Goal: Information Seeking & Learning: Learn about a topic

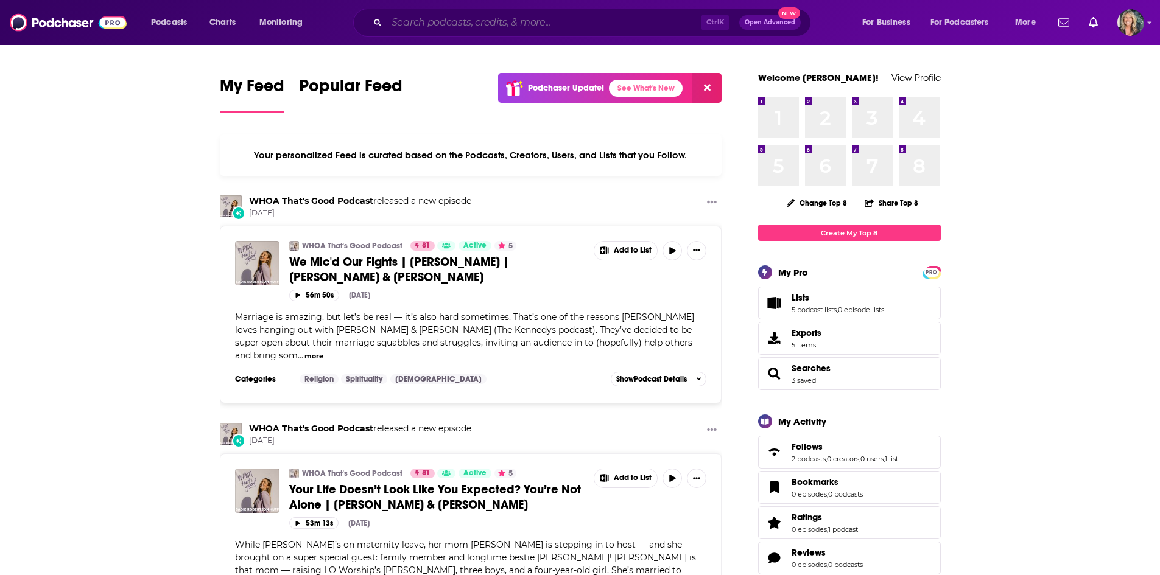
click at [418, 21] on input "Search podcasts, credits, & more..." at bounding box center [544, 22] width 314 height 19
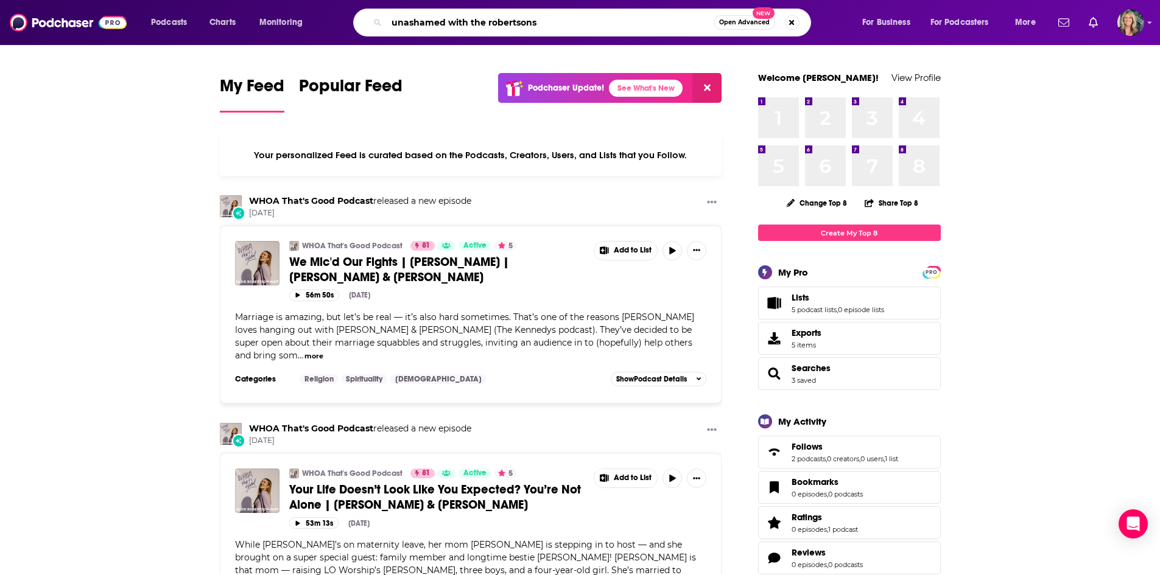
type input "unashamed with the robertsons"
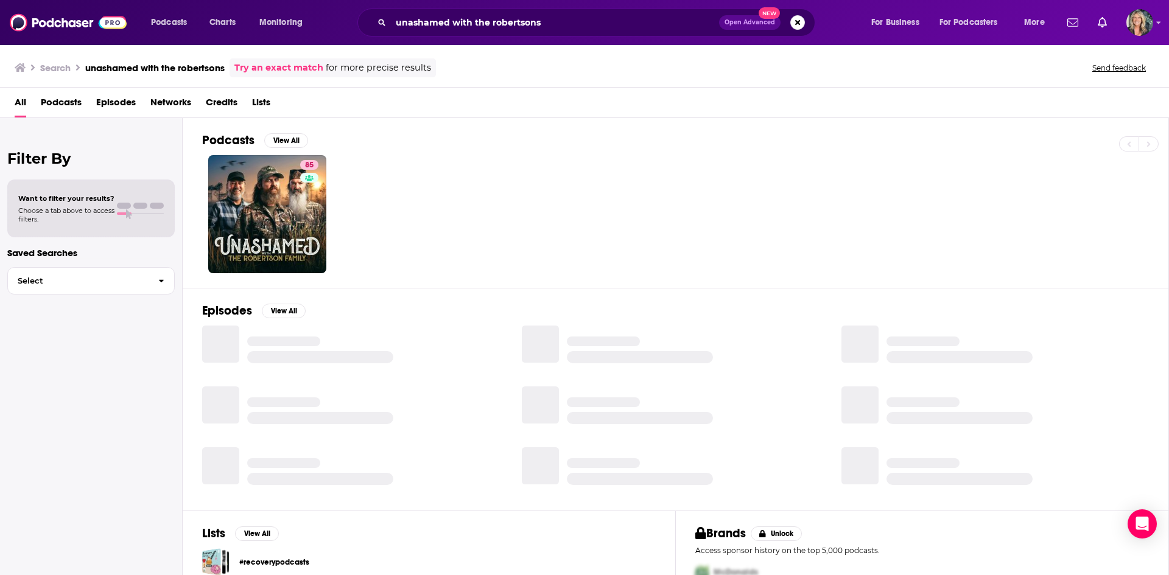
click at [478, 217] on div "85" at bounding box center [685, 214] width 966 height 118
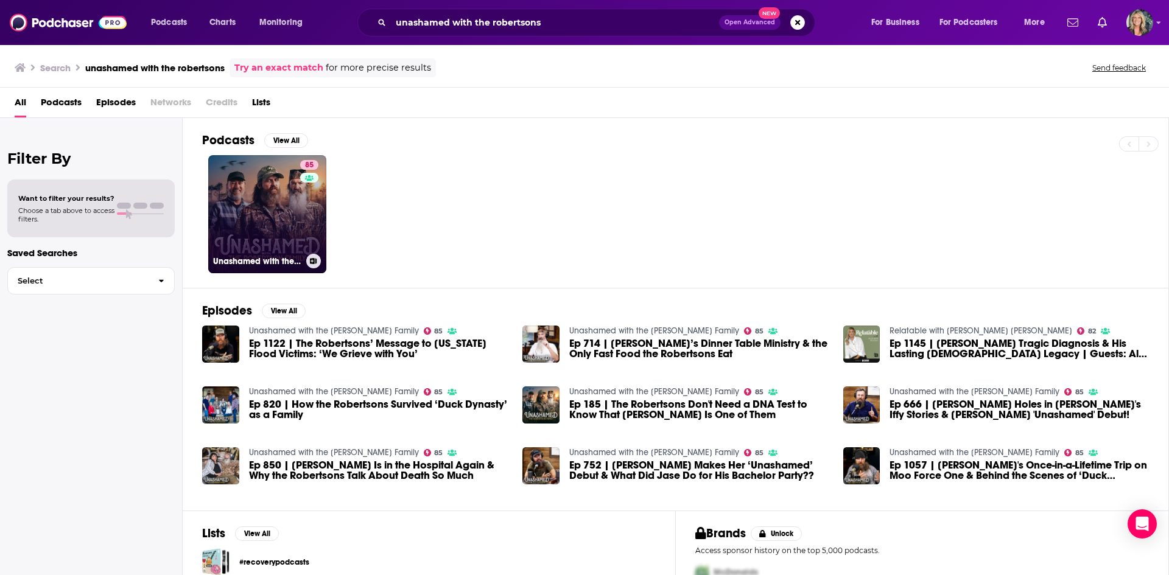
click at [292, 210] on link "85 Unashamed with the [PERSON_NAME] Family" at bounding box center [267, 214] width 118 height 118
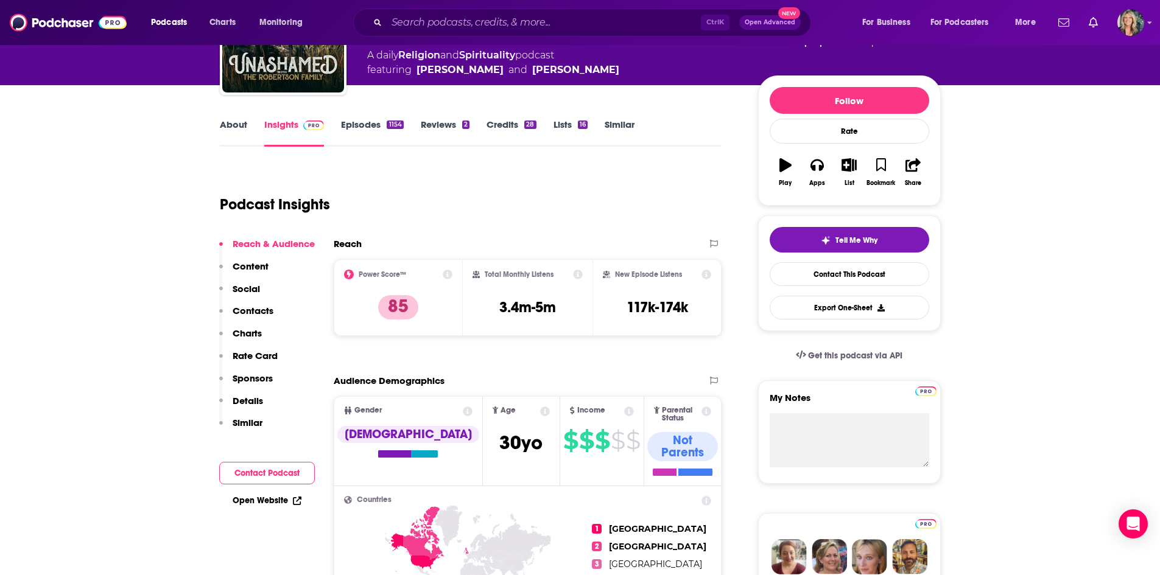
scroll to position [122, 0]
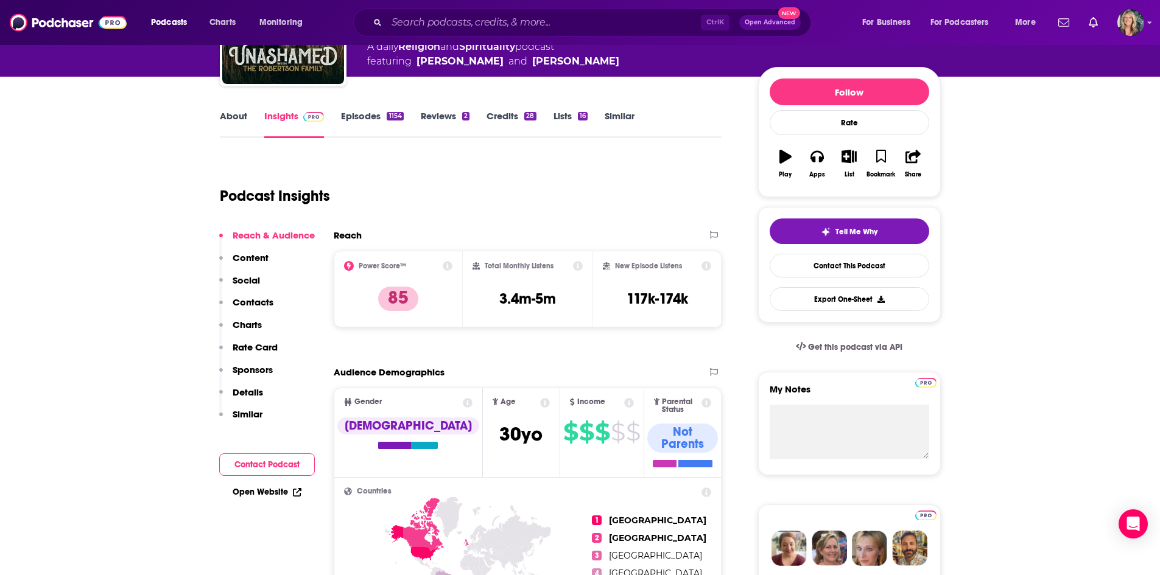
click at [383, 124] on link "Episodes 1154" at bounding box center [372, 124] width 62 height 28
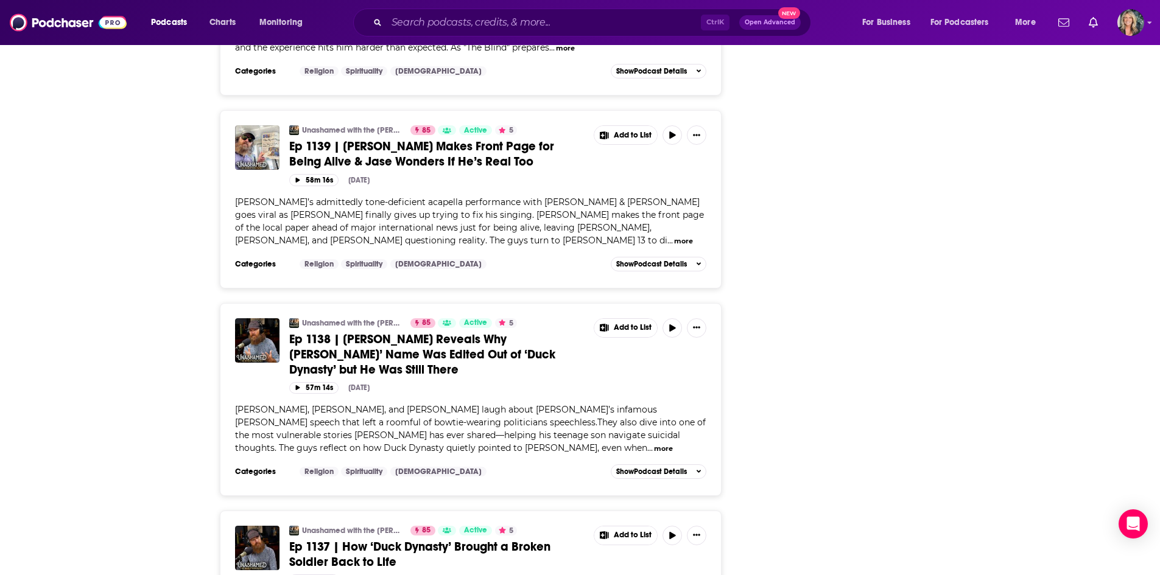
scroll to position [2009, 0]
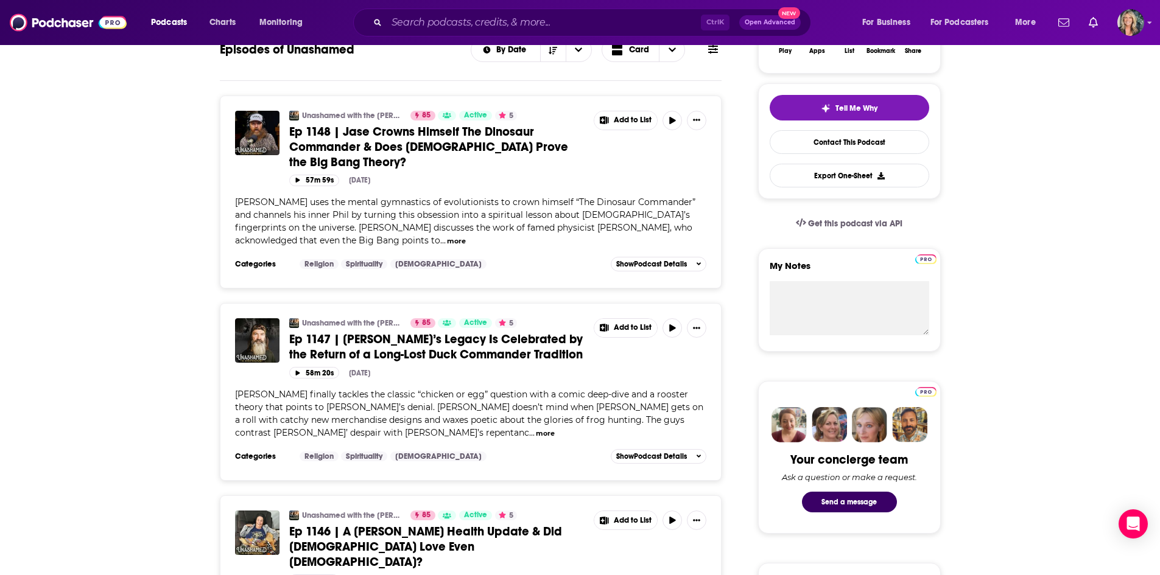
scroll to position [0, 0]
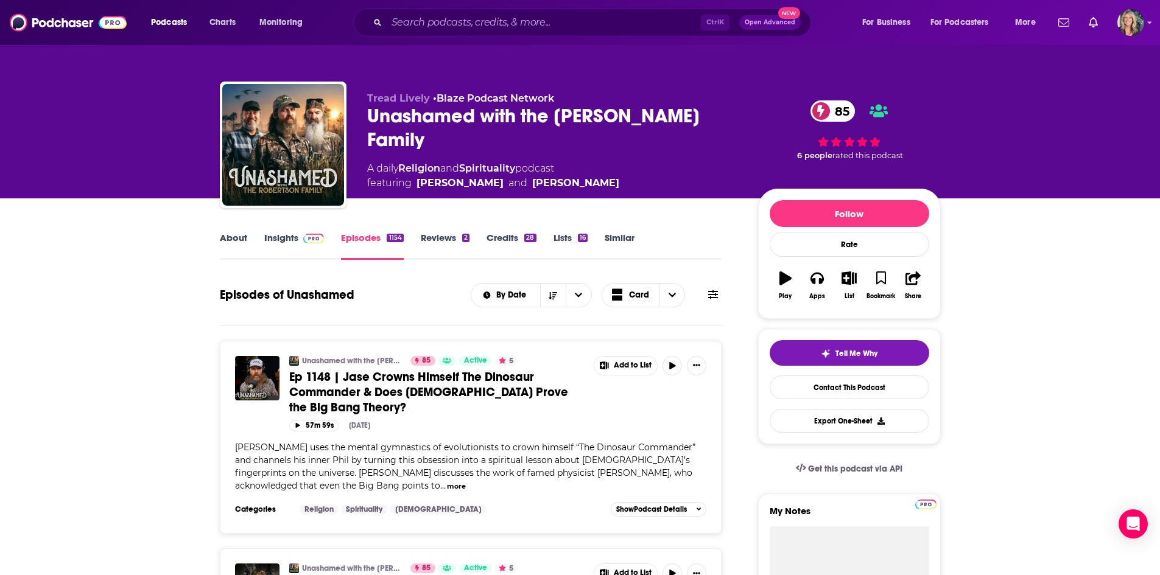
click at [278, 245] on link "Insights" at bounding box center [294, 246] width 60 height 28
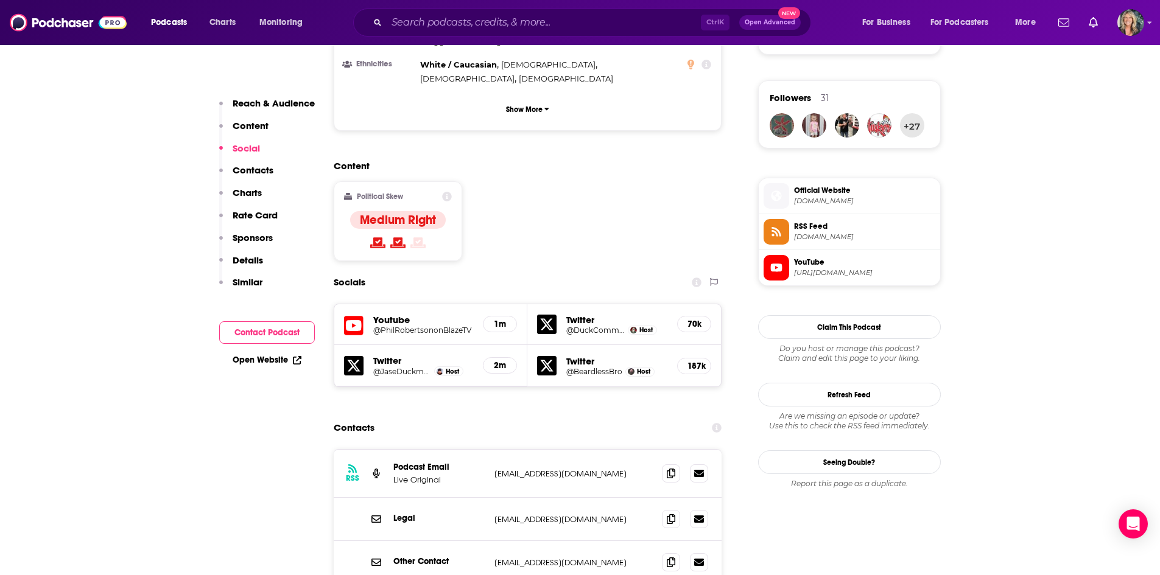
scroll to position [852, 0]
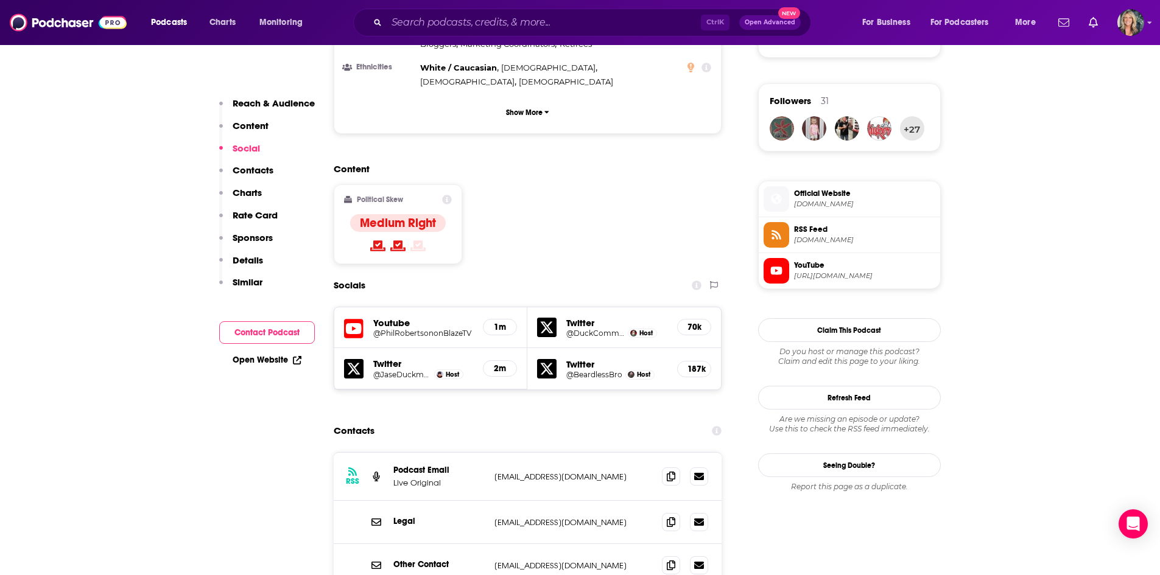
click at [859, 199] on span "Official Website [DOMAIN_NAME]" at bounding box center [862, 198] width 146 height 24
click at [412, 370] on h5 "@JaseDuckman" at bounding box center [402, 374] width 58 height 9
click at [600, 370] on h5 "@BeardlessBro" at bounding box center [594, 374] width 56 height 9
click at [602, 370] on h5 "@BeardlessBro" at bounding box center [594, 374] width 56 height 9
click at [591, 329] on h5 "@DuckCommanderPR" at bounding box center [595, 333] width 58 height 9
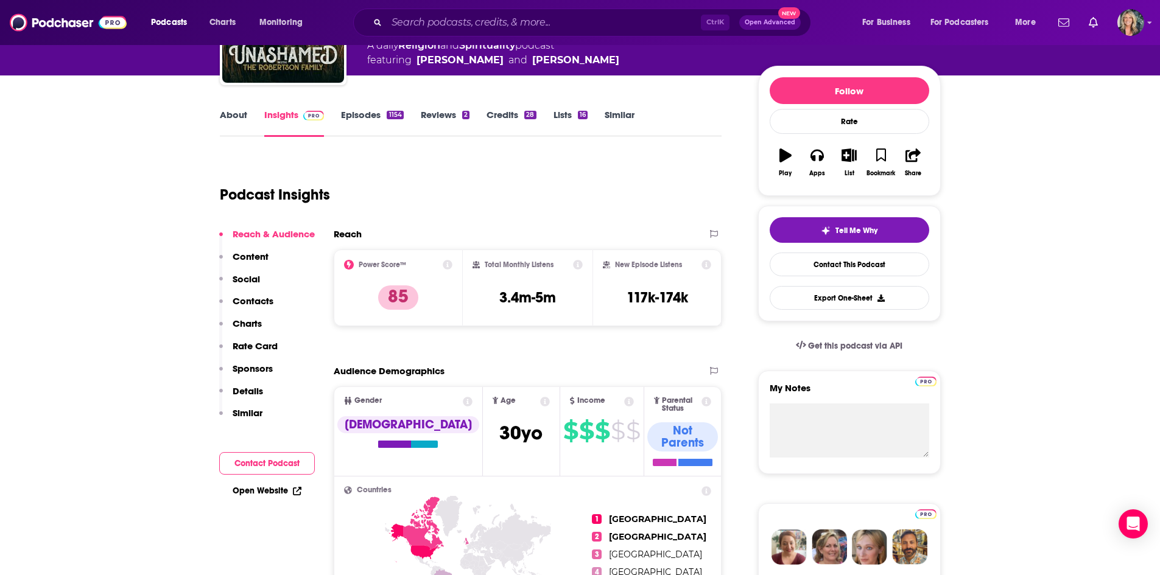
scroll to position [183, 0]
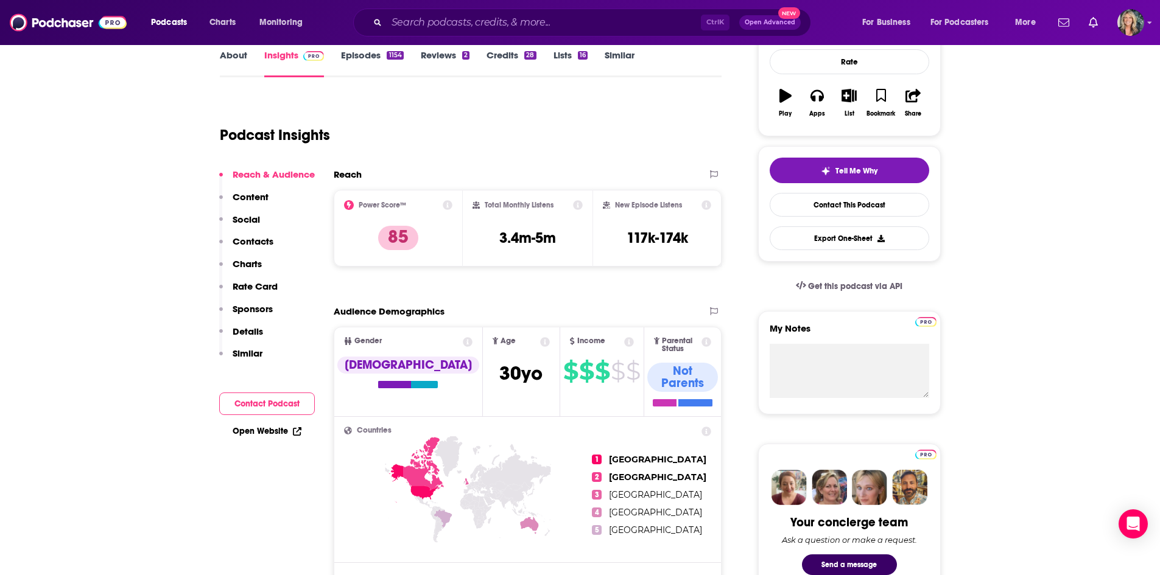
click at [592, 125] on div "Podcast Insights" at bounding box center [466, 128] width 492 height 62
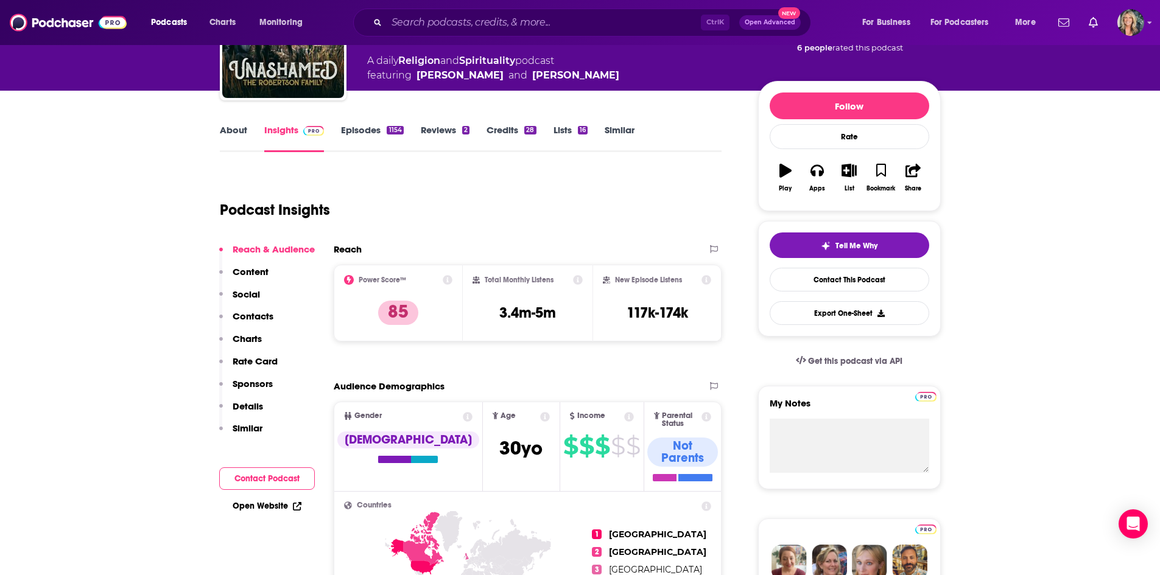
scroll to position [0, 0]
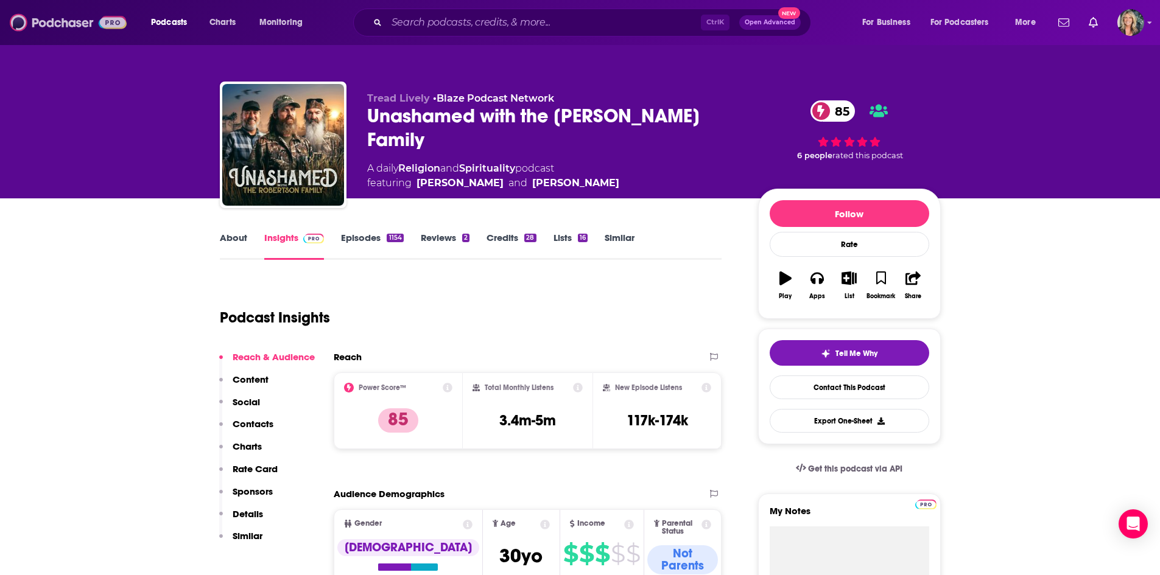
click at [80, 26] on img at bounding box center [68, 22] width 117 height 23
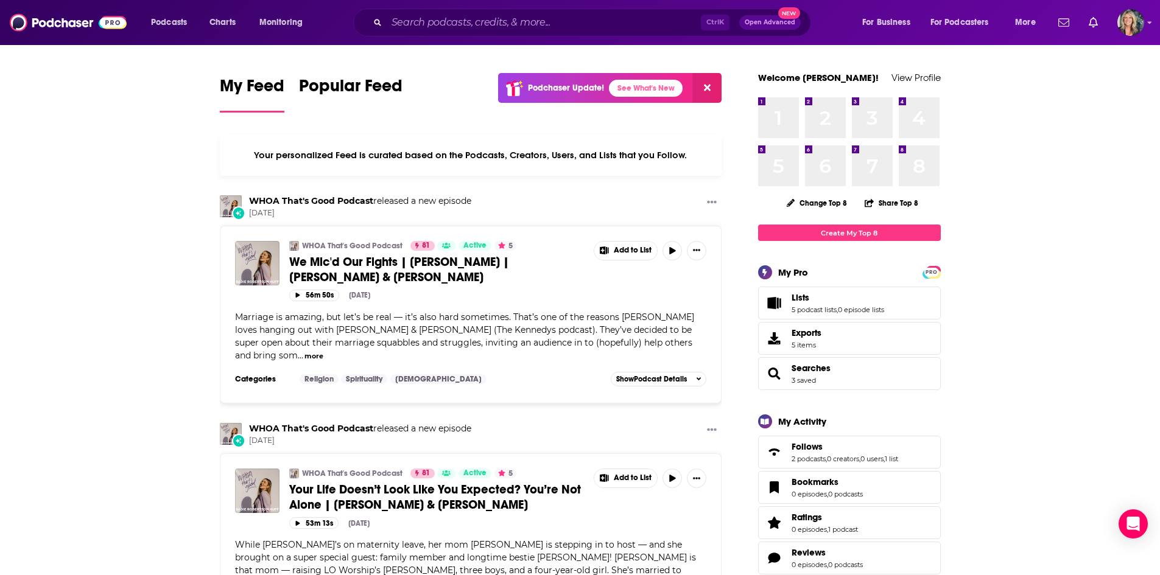
click at [345, 239] on div "WHOA That's Good Podcast 81 Active 5 We Mic'd Our Fights | [PERSON_NAME] | [PER…" at bounding box center [471, 315] width 502 height 178
click at [343, 244] on link "WHOA That's Good Podcast" at bounding box center [352, 246] width 100 height 10
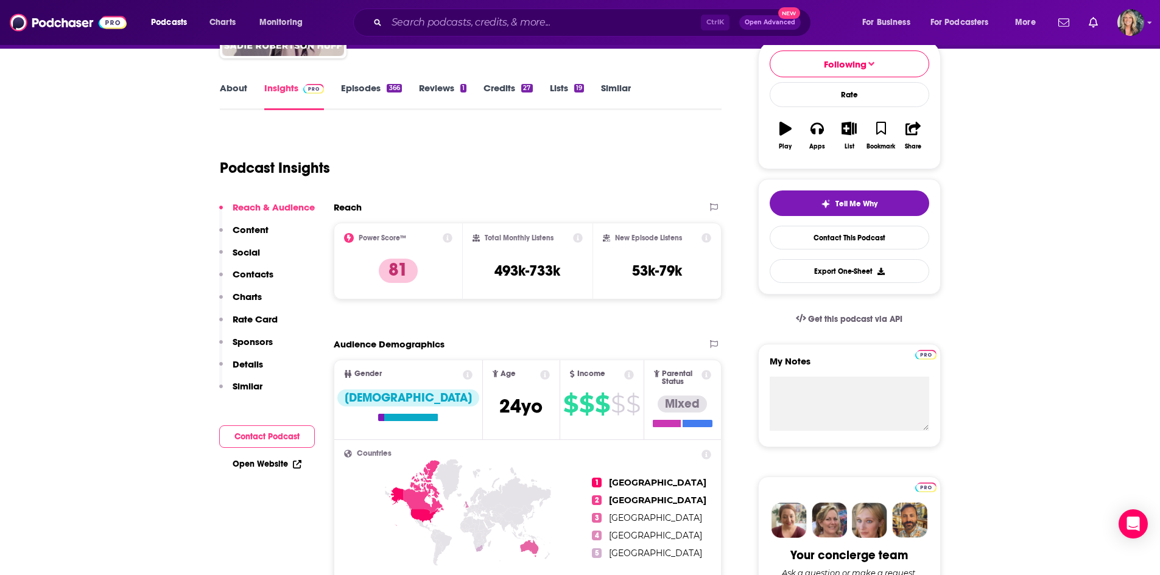
scroll to position [122, 0]
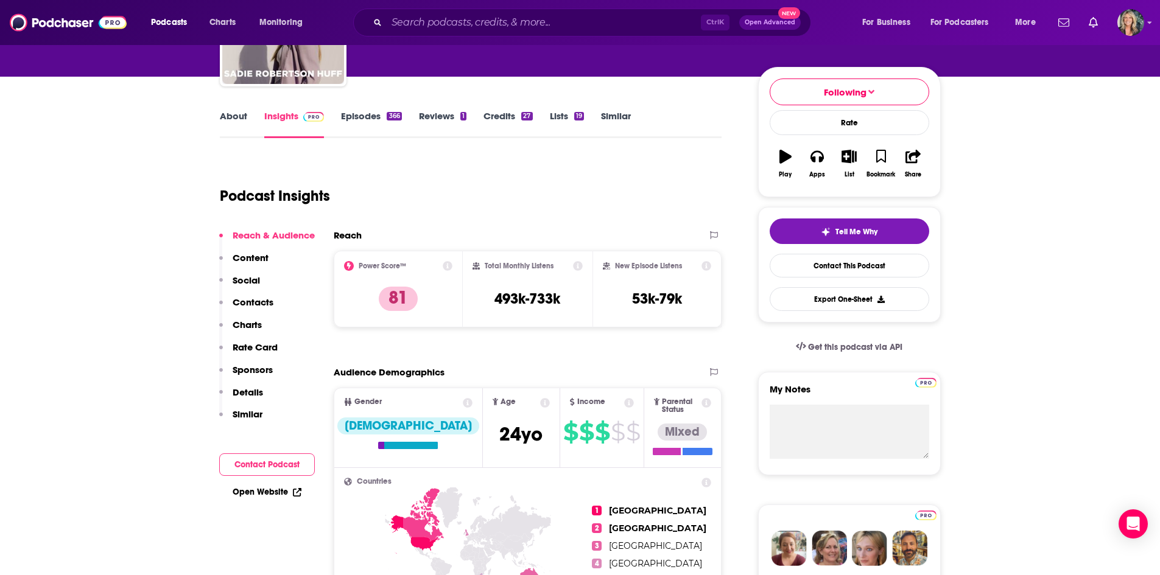
click at [370, 117] on link "Episodes 366" at bounding box center [371, 124] width 60 height 28
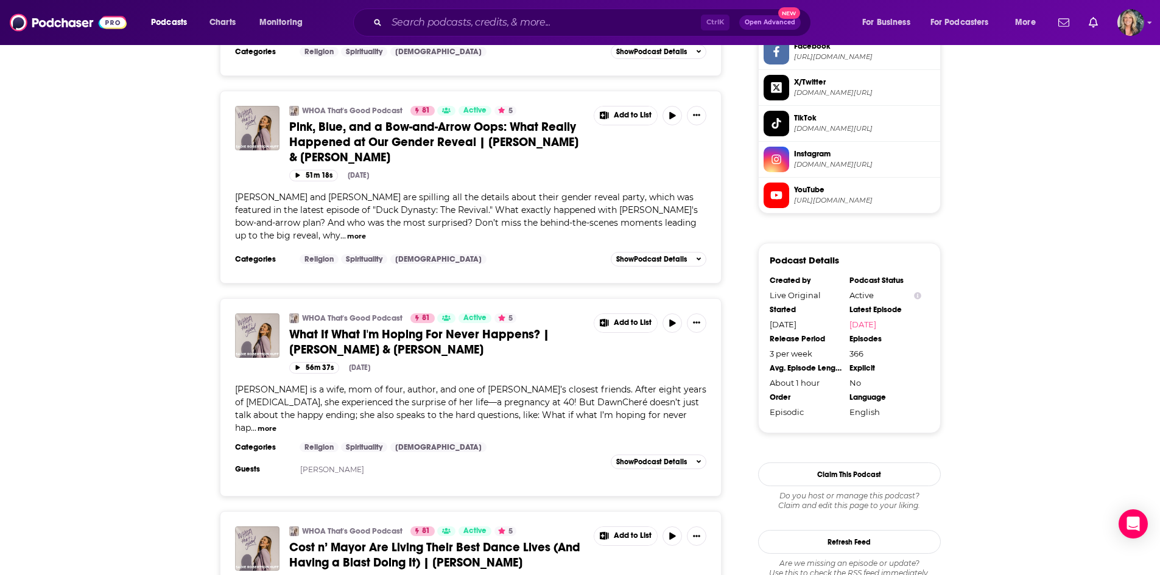
scroll to position [1096, 0]
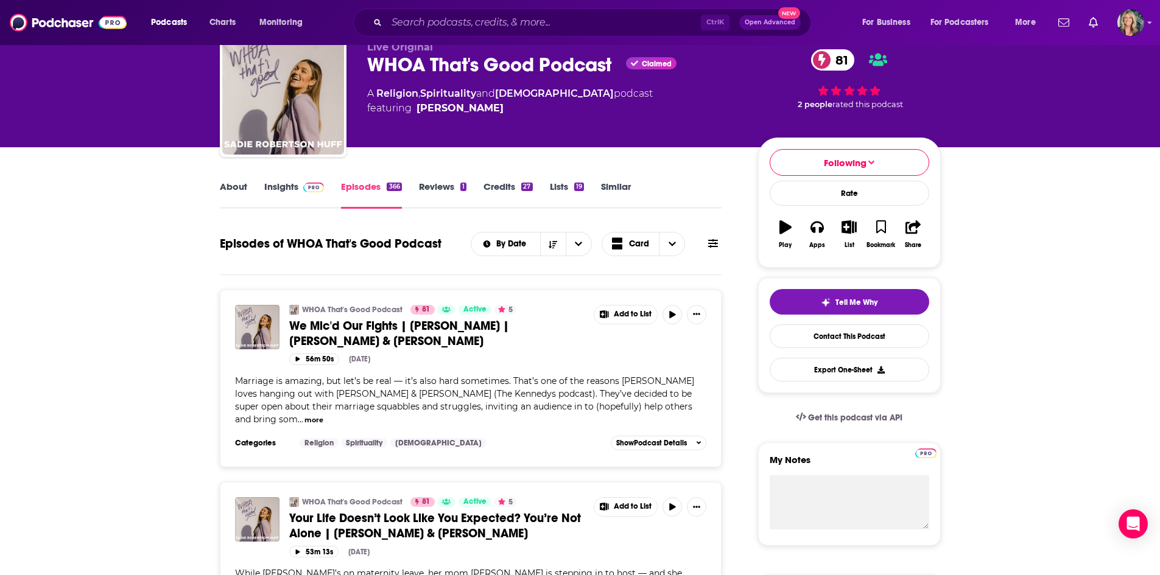
scroll to position [0, 0]
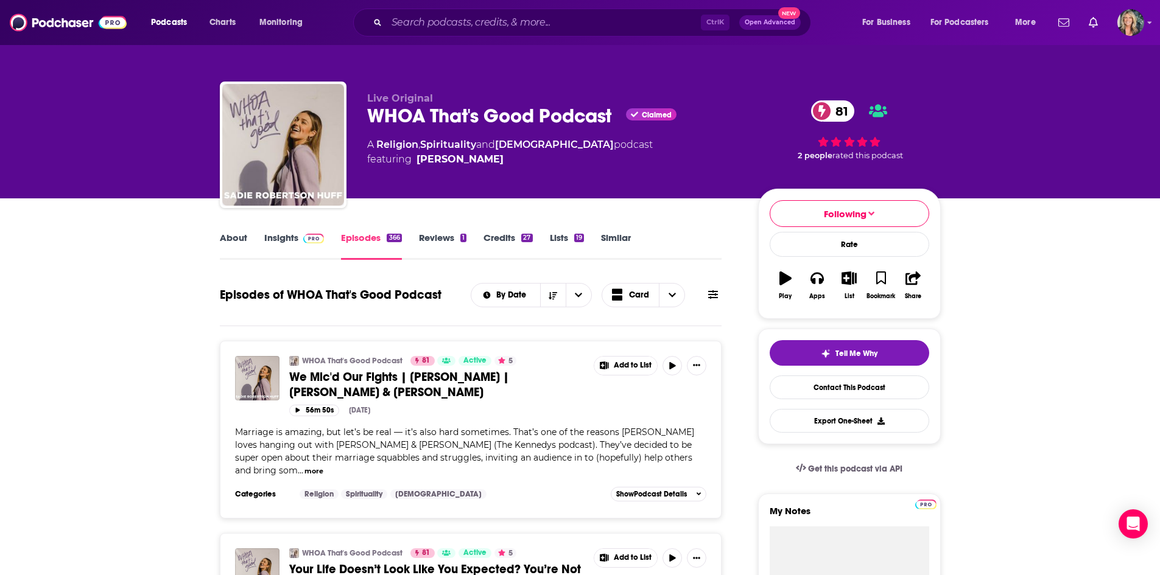
click at [295, 244] on link "Insights" at bounding box center [294, 246] width 60 height 28
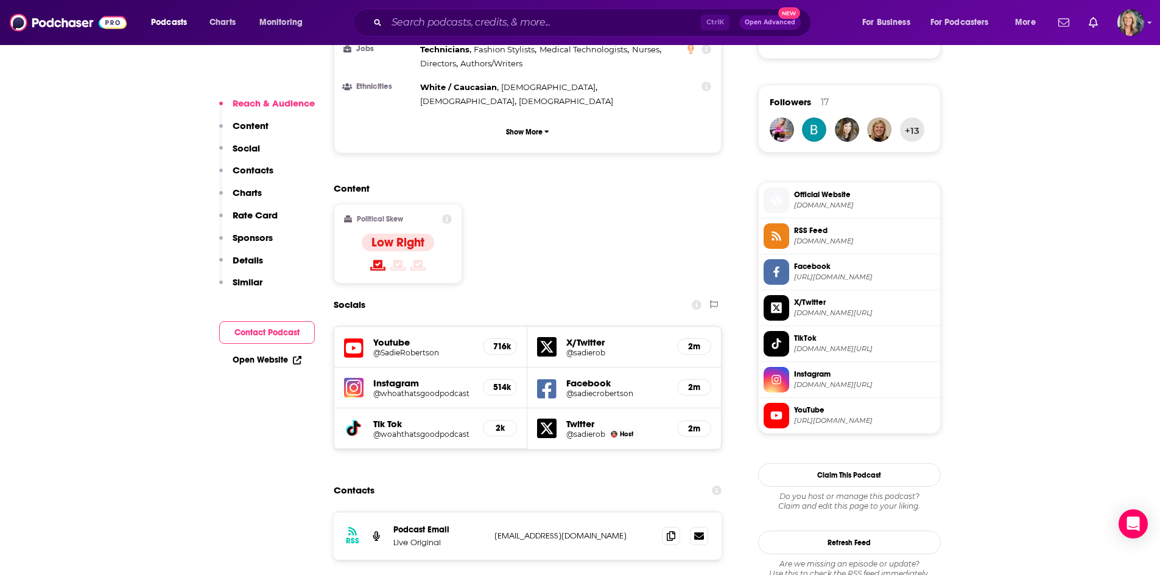
scroll to position [852, 0]
click at [438, 347] on h5 "@SadieRobertson" at bounding box center [423, 351] width 100 height 9
click at [438, 388] on h5 "@whoathatsgoodpodcast" at bounding box center [423, 392] width 100 height 9
click at [592, 388] on h5 "@sadiecrobertson" at bounding box center [616, 392] width 101 height 9
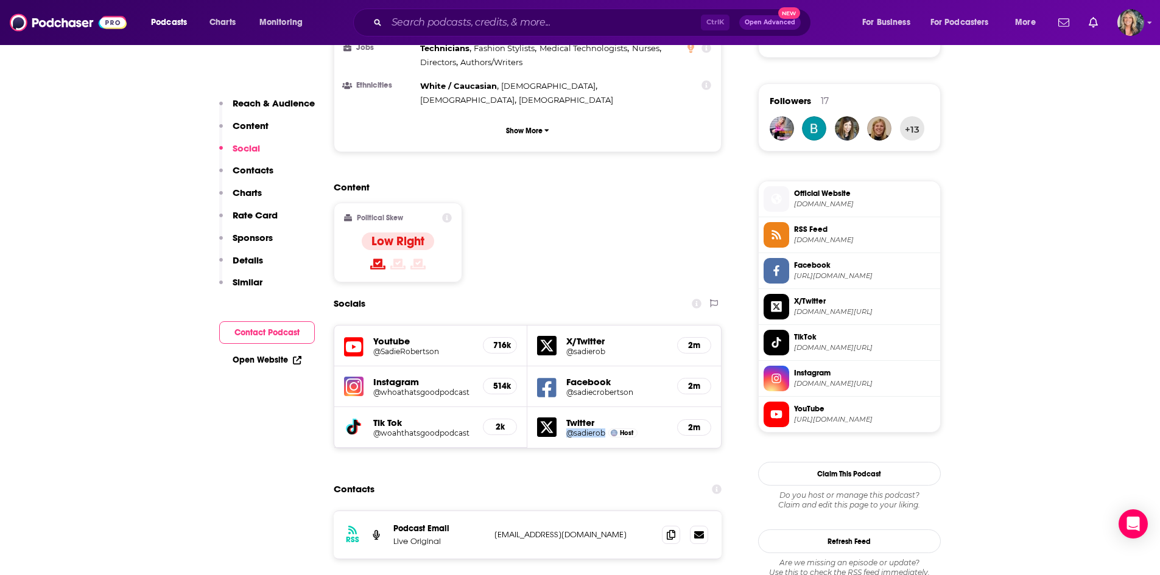
drag, startPoint x: 607, startPoint y: 359, endPoint x: 566, endPoint y: 362, distance: 41.5
click at [566, 407] on div "Twitter @sadierob Host 2m" at bounding box center [624, 427] width 194 height 41
copy h5 "@sadierob"
click at [524, 25] on input "Search podcasts, credits, & more..." at bounding box center [544, 22] width 314 height 19
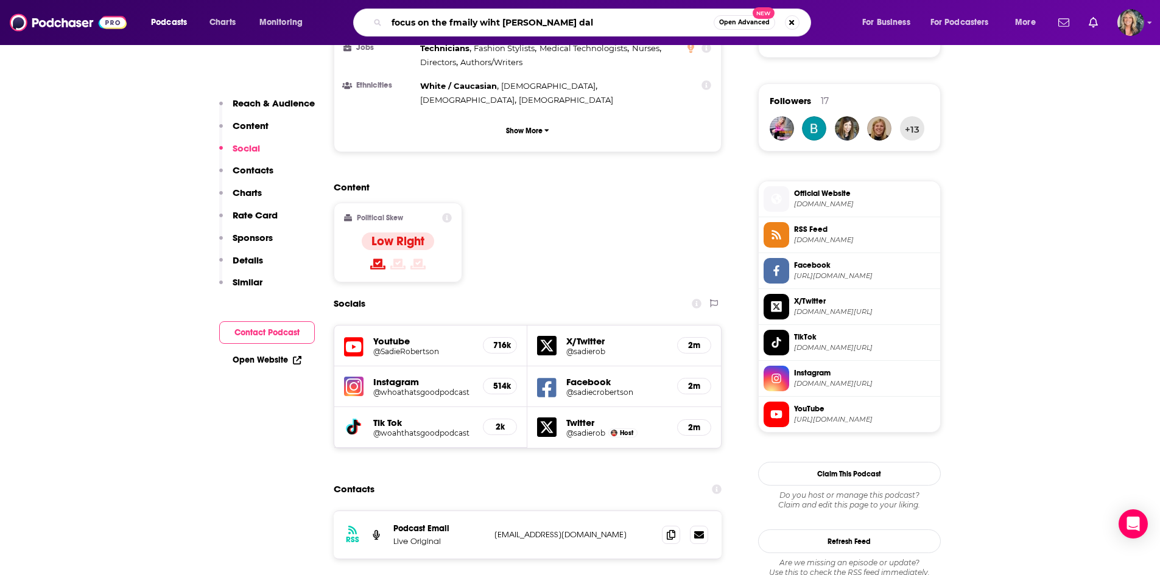
type input "focus on the fmaily wiht [PERSON_NAME]"
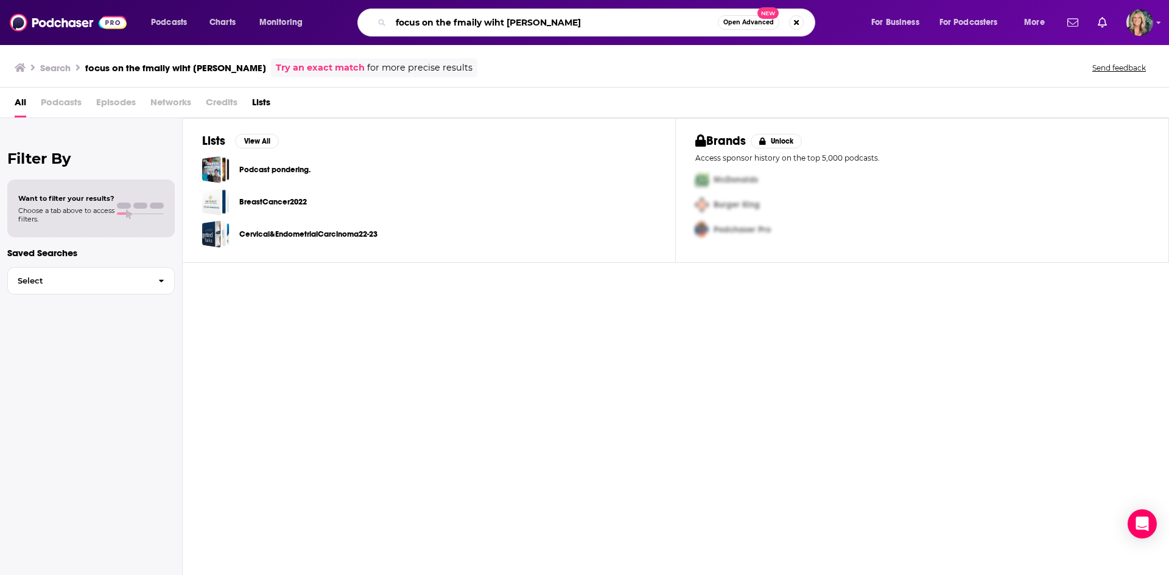
click at [570, 18] on input "focus on the fmaily wiht [PERSON_NAME]" at bounding box center [554, 22] width 327 height 19
drag, startPoint x: 578, startPoint y: 28, endPoint x: 459, endPoint y: 21, distance: 118.9
click at [459, 21] on input "focus on the fmaily wiht [PERSON_NAME]" at bounding box center [554, 22] width 327 height 19
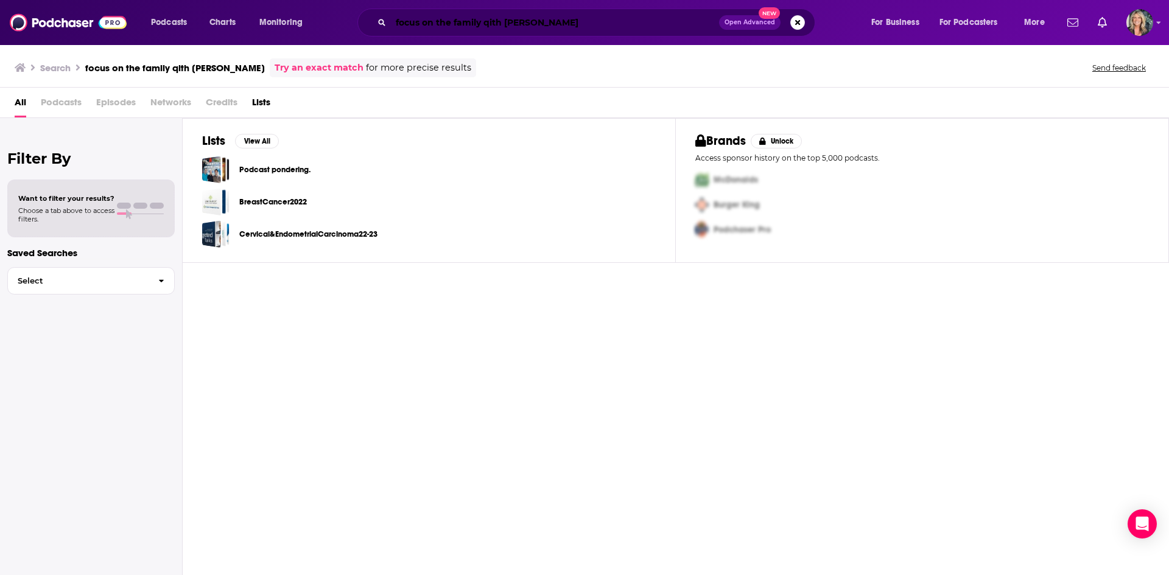
click at [483, 24] on input "focus on the family qith [PERSON_NAME]" at bounding box center [555, 22] width 328 height 19
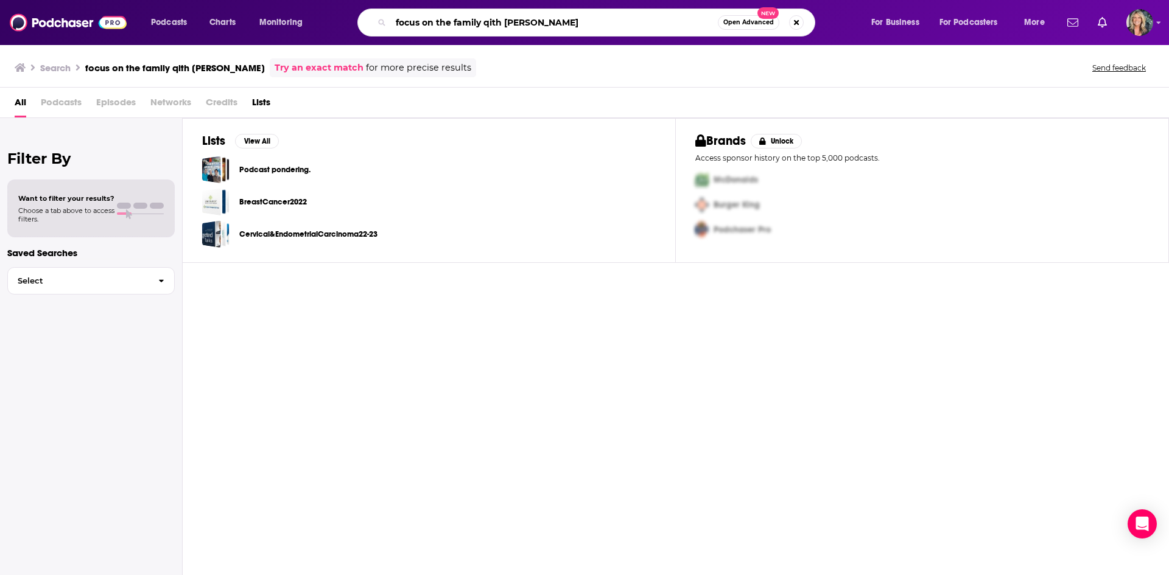
click at [487, 25] on input "focus on the family qith [PERSON_NAME]" at bounding box center [554, 22] width 327 height 19
type input "focus on the family with [PERSON_NAME]"
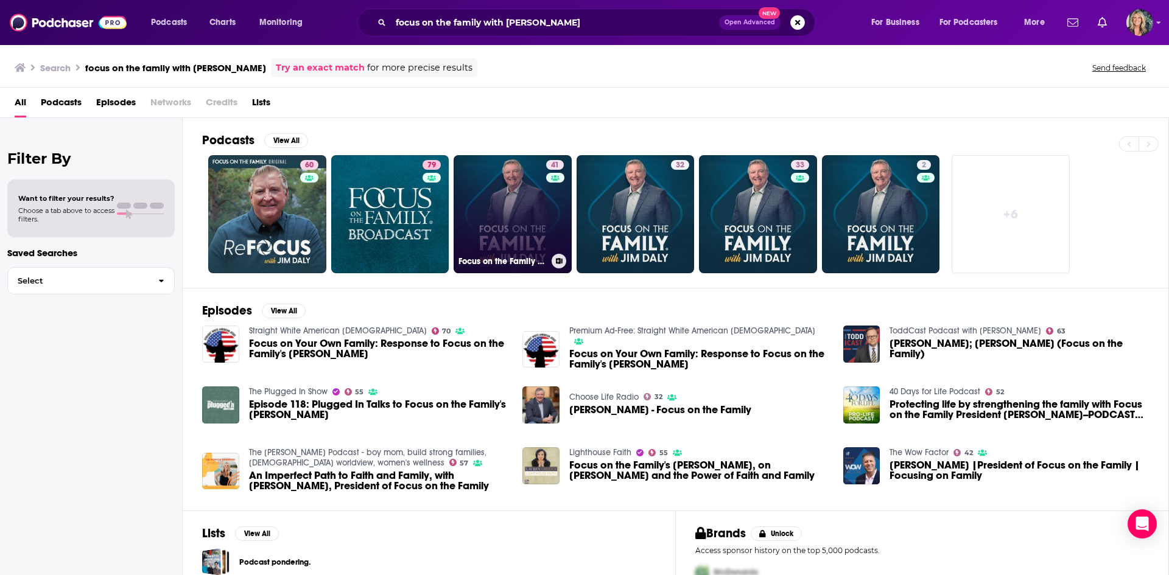
click at [513, 181] on link "41 Focus on the Family on [DOMAIN_NAME]" at bounding box center [513, 214] width 118 height 118
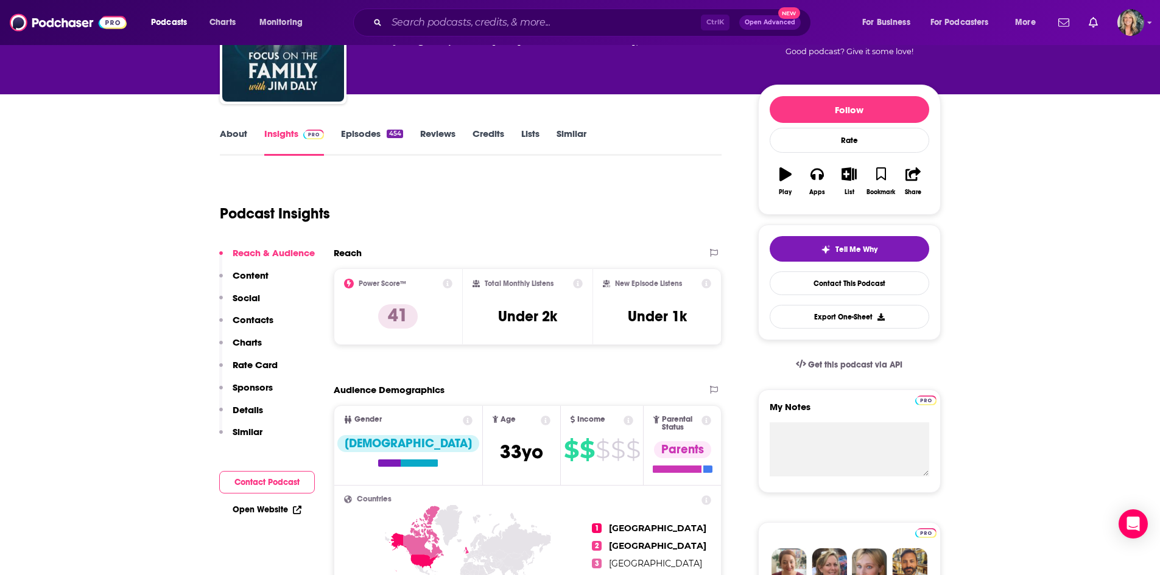
scroll to position [61, 0]
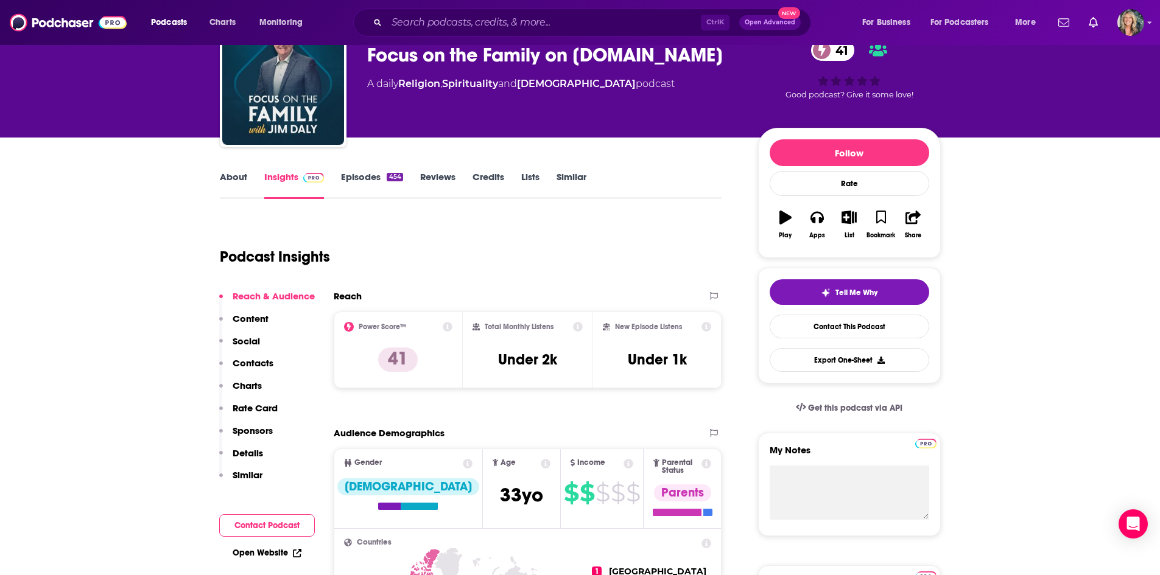
click at [371, 190] on link "Episodes 454" at bounding box center [371, 185] width 61 height 28
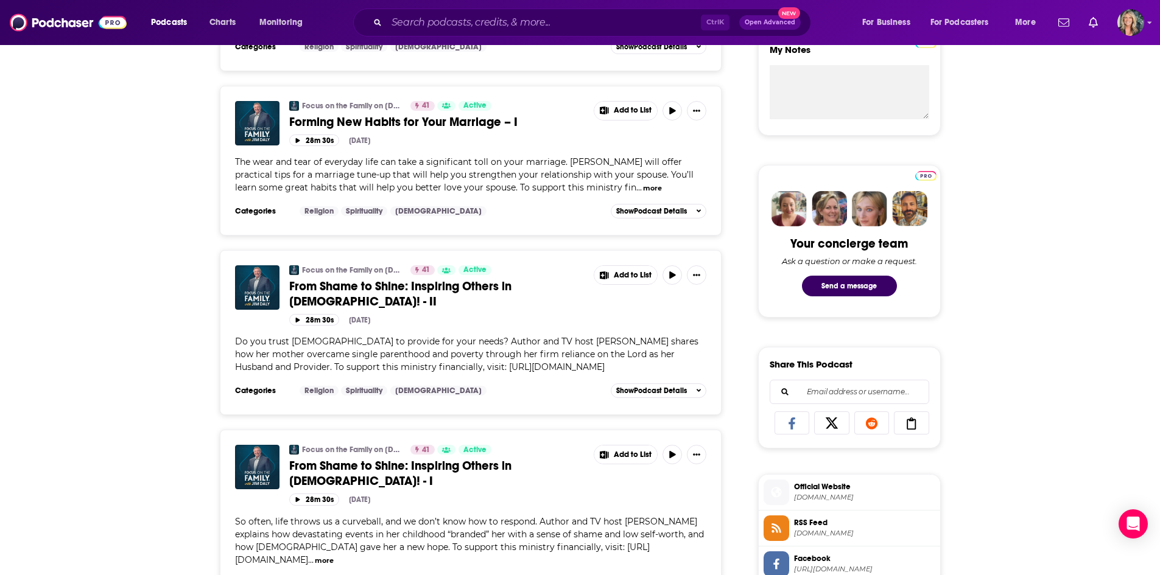
scroll to position [548, 0]
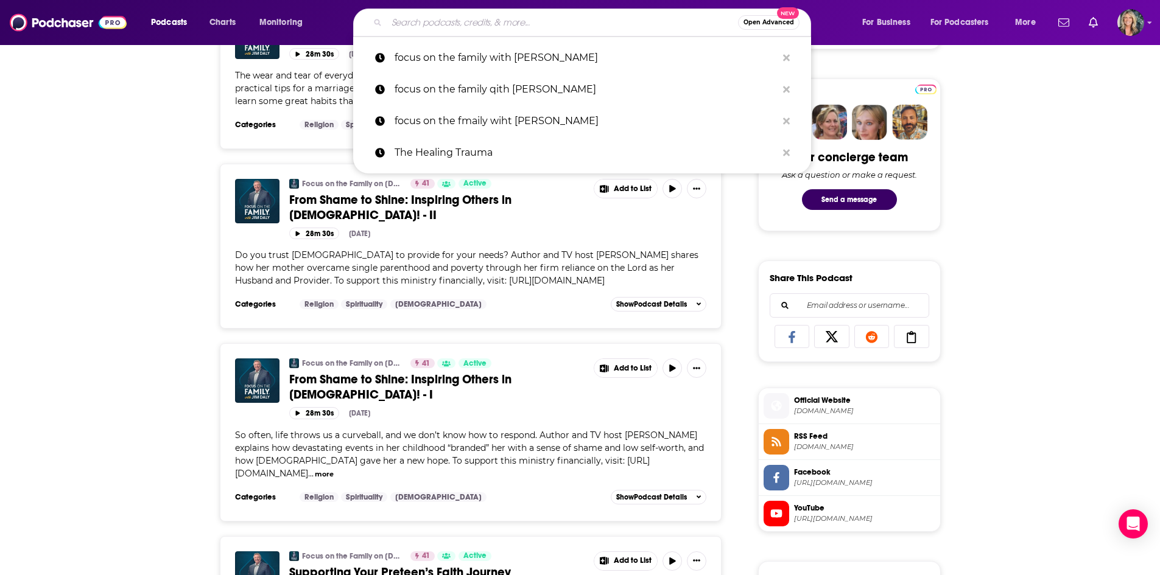
click at [443, 19] on input "Search podcasts, credits, & more..." at bounding box center [562, 22] width 351 height 19
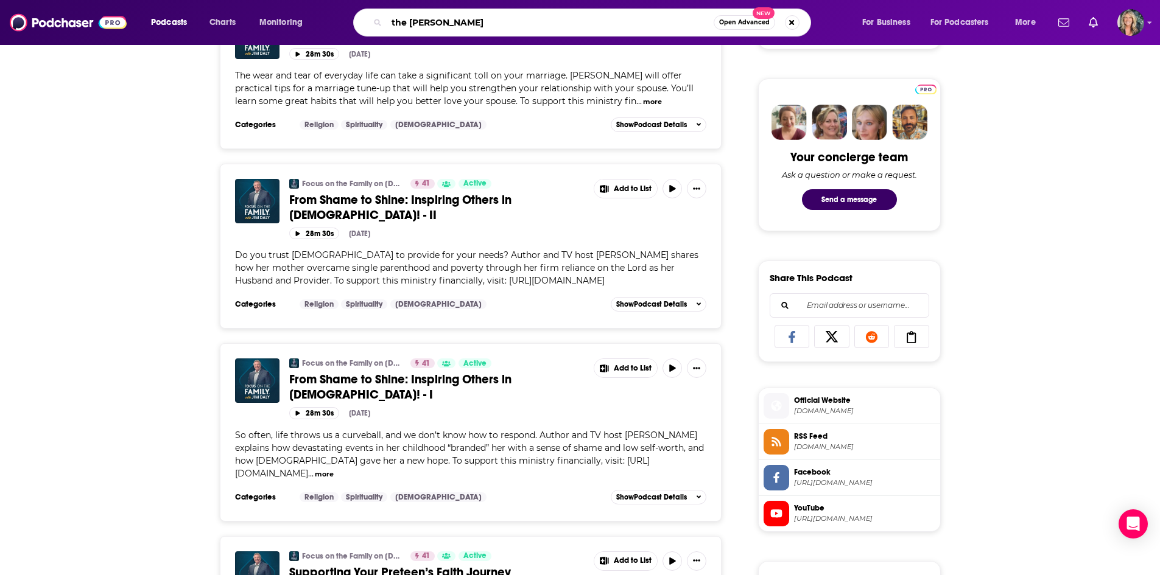
type input "the [PERSON_NAME]"
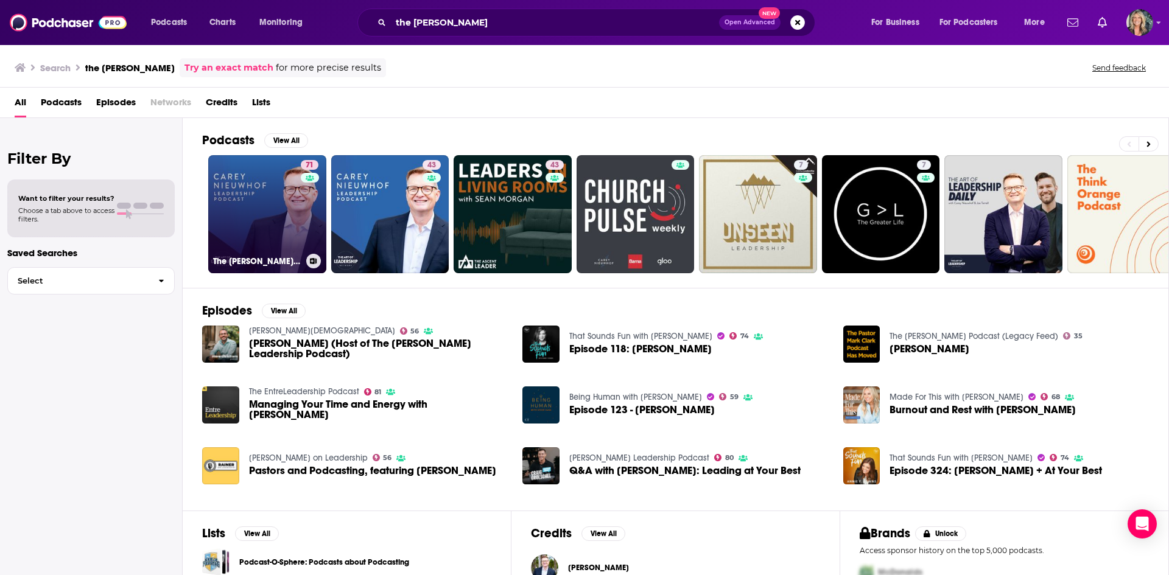
click at [250, 197] on link "71 The [PERSON_NAME] Leadership Podcast" at bounding box center [267, 214] width 118 height 118
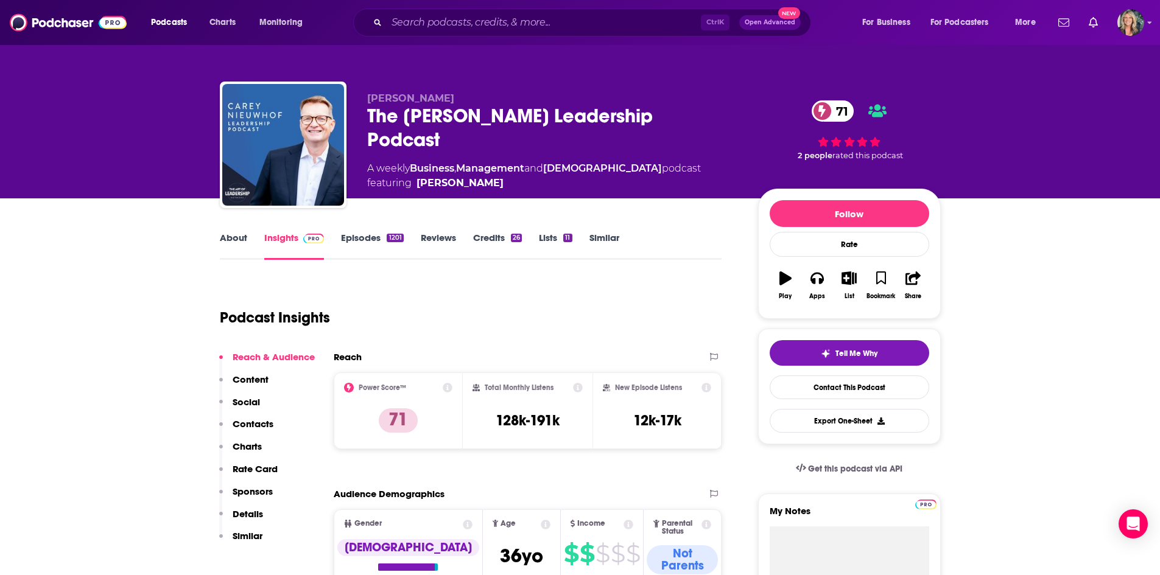
click at [366, 245] on link "Episodes 1201" at bounding box center [372, 246] width 62 height 28
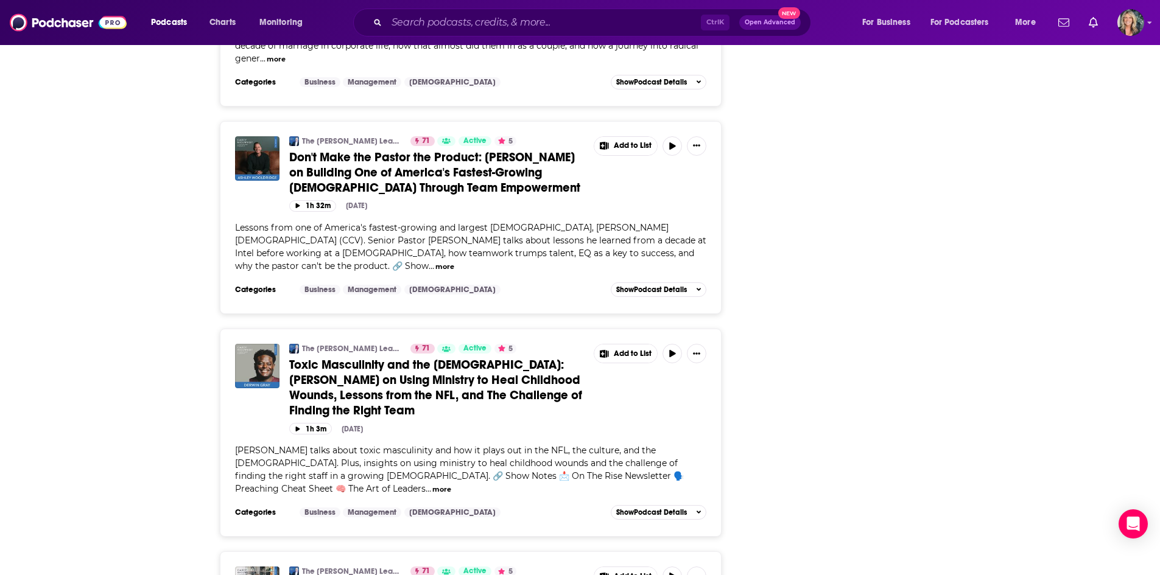
scroll to position [2679, 0]
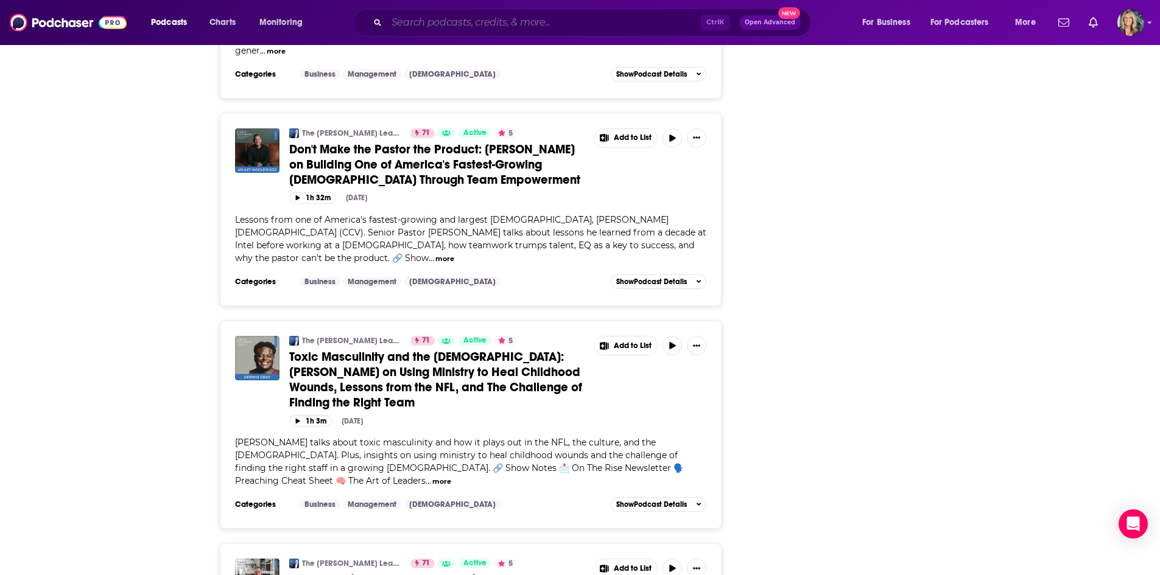
click at [442, 26] on input "Search podcasts, credits, & more..." at bounding box center [544, 22] width 314 height 19
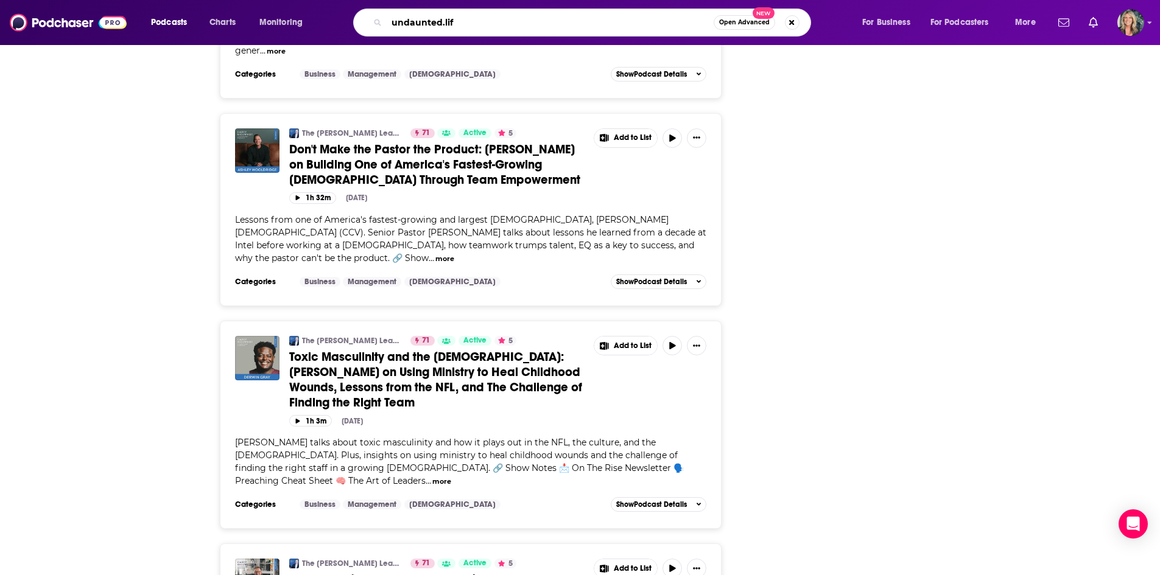
type input "[DOMAIN_NAME]"
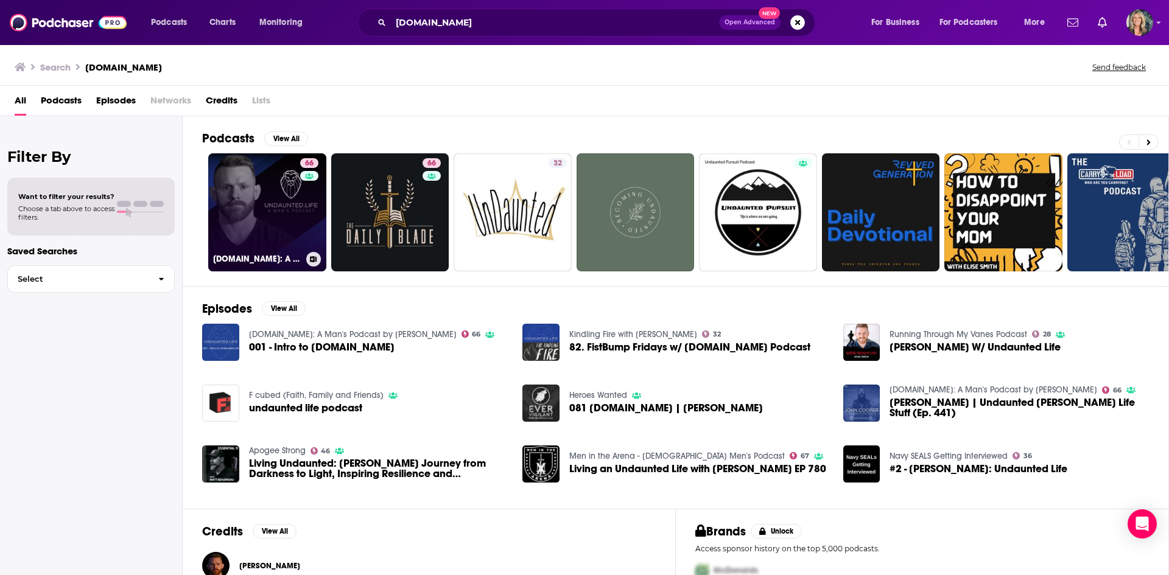
click at [279, 222] on link "66 [DOMAIN_NAME]: A Man's Podcast by [PERSON_NAME]" at bounding box center [267, 212] width 118 height 118
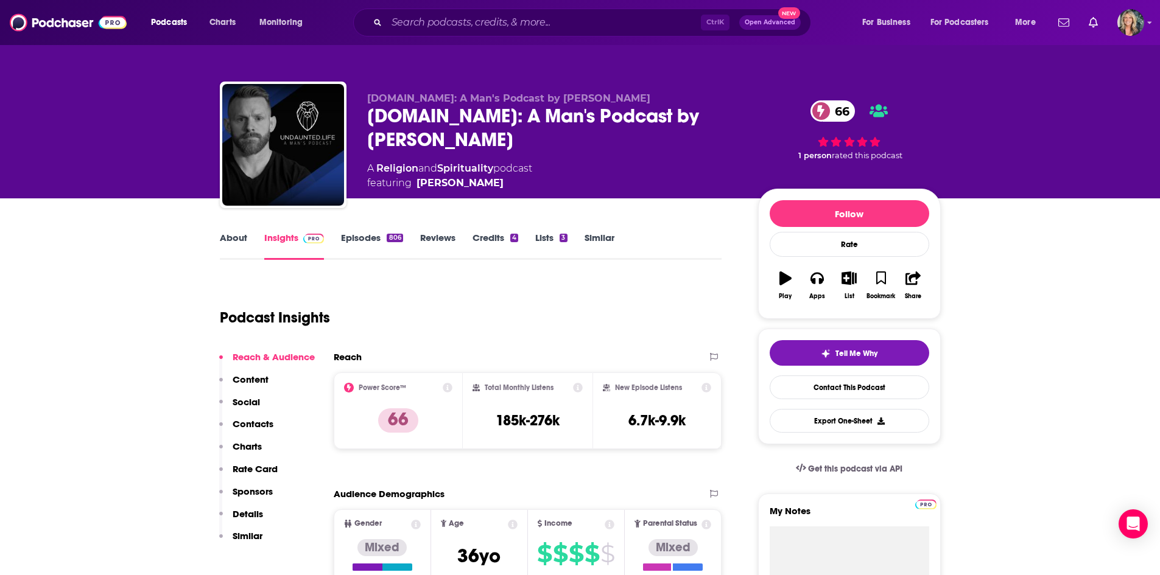
click at [359, 251] on link "Episodes 806" at bounding box center [371, 246] width 61 height 28
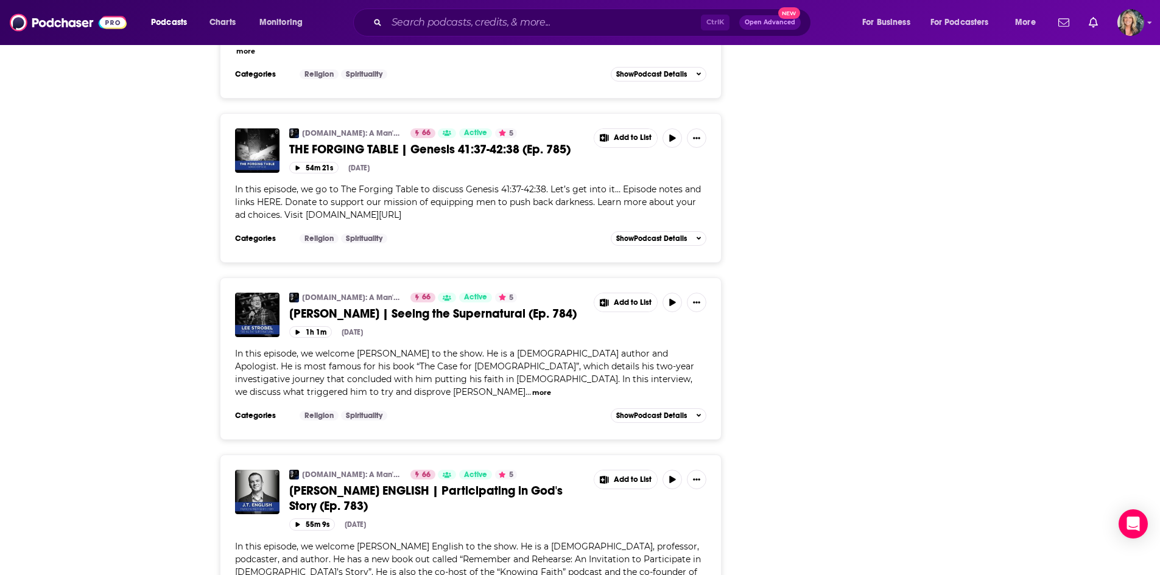
scroll to position [3287, 0]
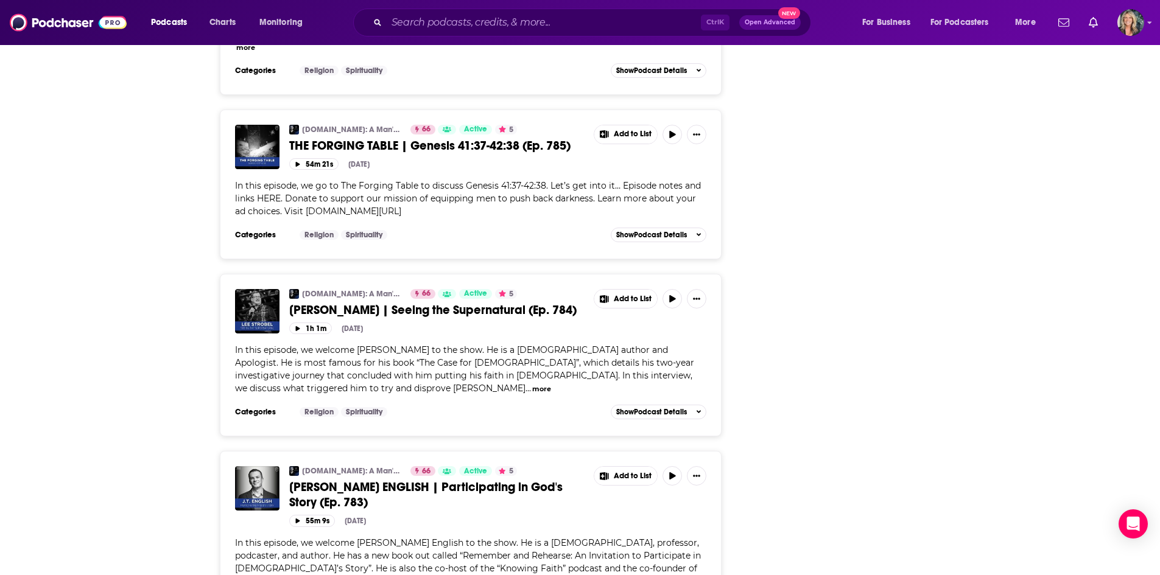
click at [436, 5] on div "Podcasts Charts Monitoring Ctrl K Open Advanced New For Business For Podcasters…" at bounding box center [580, 22] width 1160 height 45
click at [441, 16] on input "Search podcasts, credits, & more..." at bounding box center [544, 22] width 314 height 19
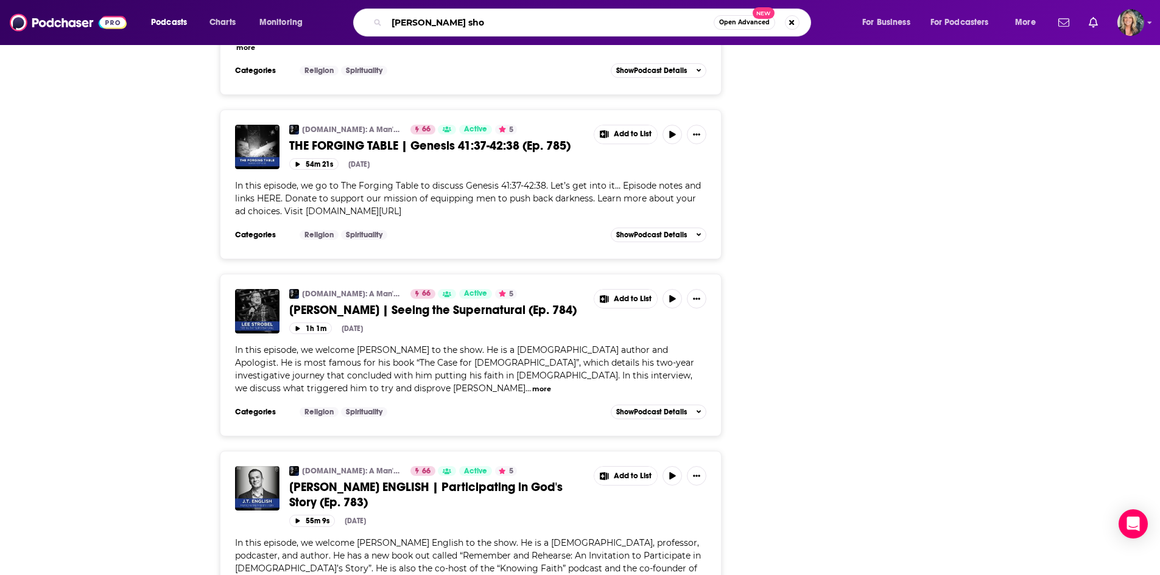
type input "[PERSON_NAME] show"
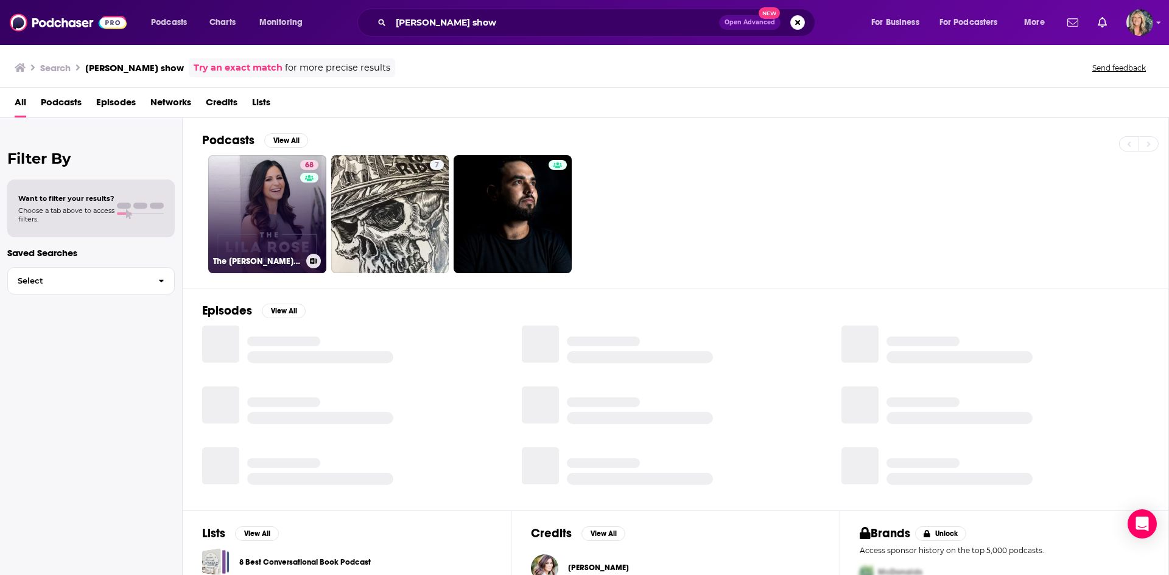
click at [290, 209] on link "68 The [PERSON_NAME] Show" at bounding box center [267, 214] width 118 height 118
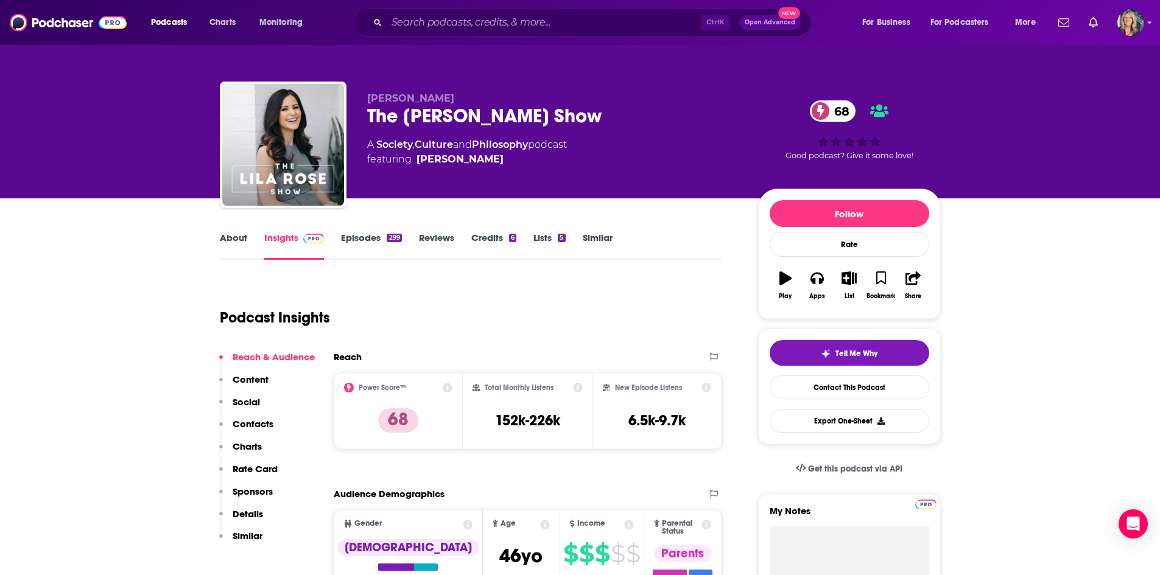
click at [339, 230] on div "About Insights Episodes 299 Reviews Credits 6 Lists 5 Similar" at bounding box center [471, 245] width 502 height 30
click at [351, 234] on link "Episodes 299" at bounding box center [371, 246] width 60 height 28
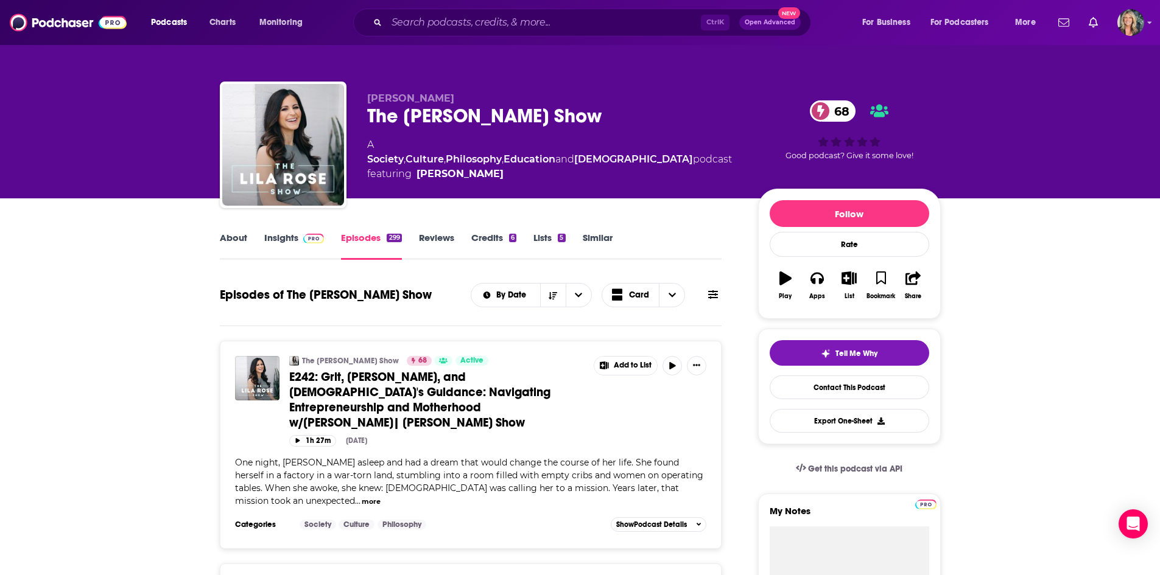
click at [303, 237] on img at bounding box center [313, 239] width 21 height 10
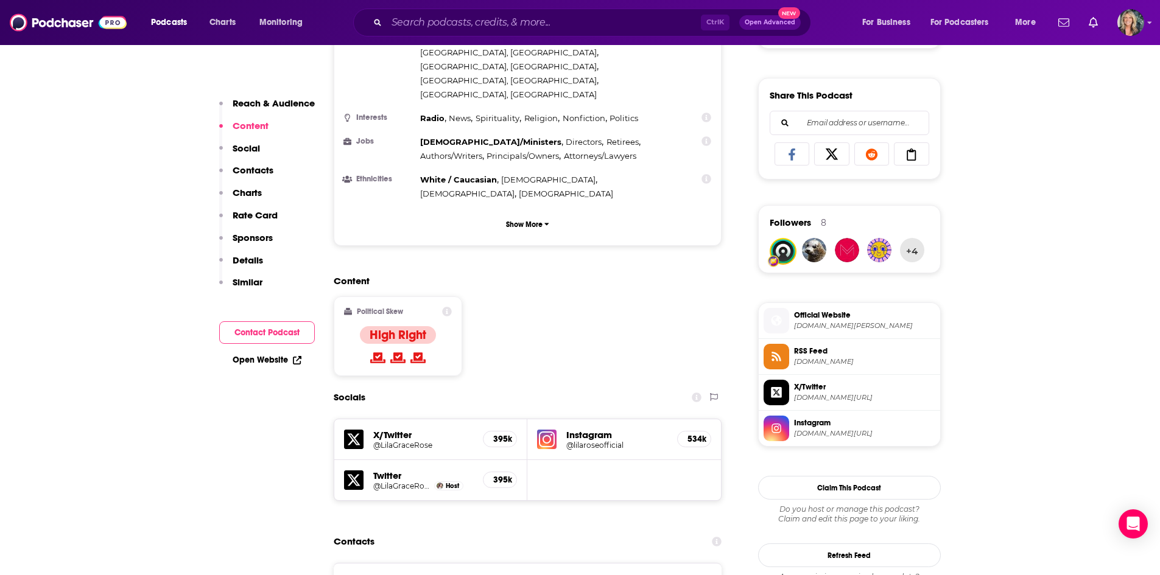
scroll to position [791, 0]
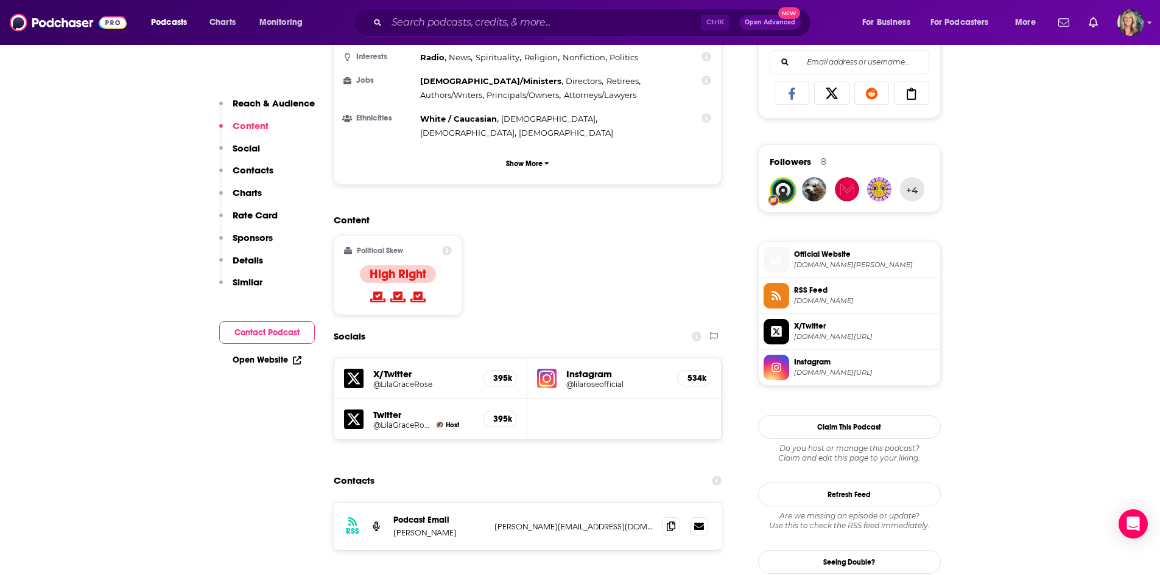
click at [595, 380] on h5 "@lilaroseofficial" at bounding box center [616, 384] width 101 height 9
click at [408, 421] on h5 "@LilaGraceRose" at bounding box center [402, 425] width 58 height 9
click at [455, 26] on input "Search podcasts, credits, & more..." at bounding box center [544, 22] width 314 height 19
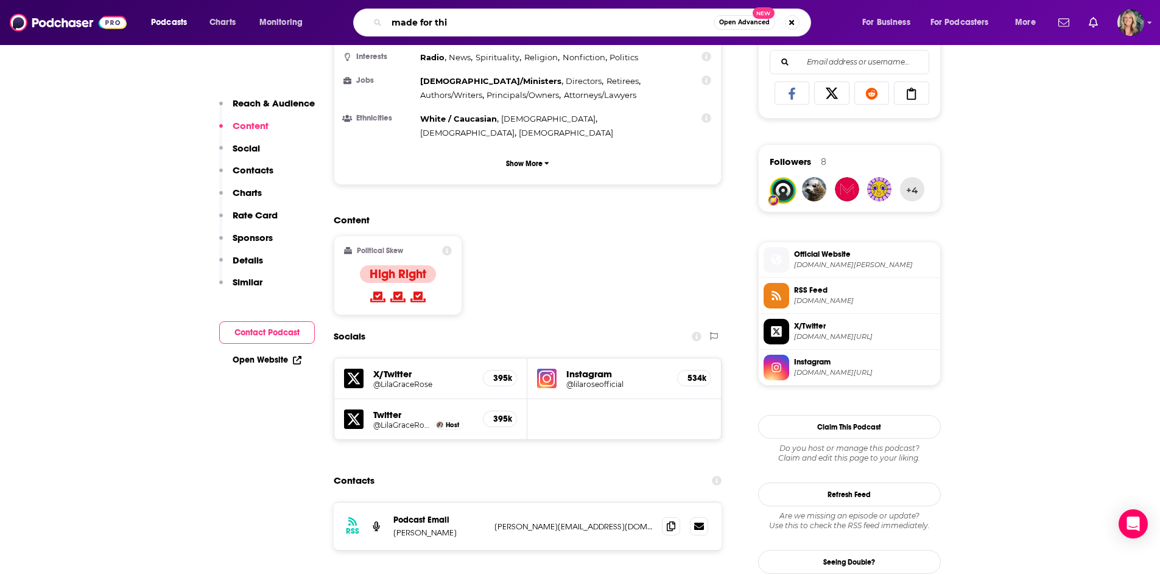
type input "made for this"
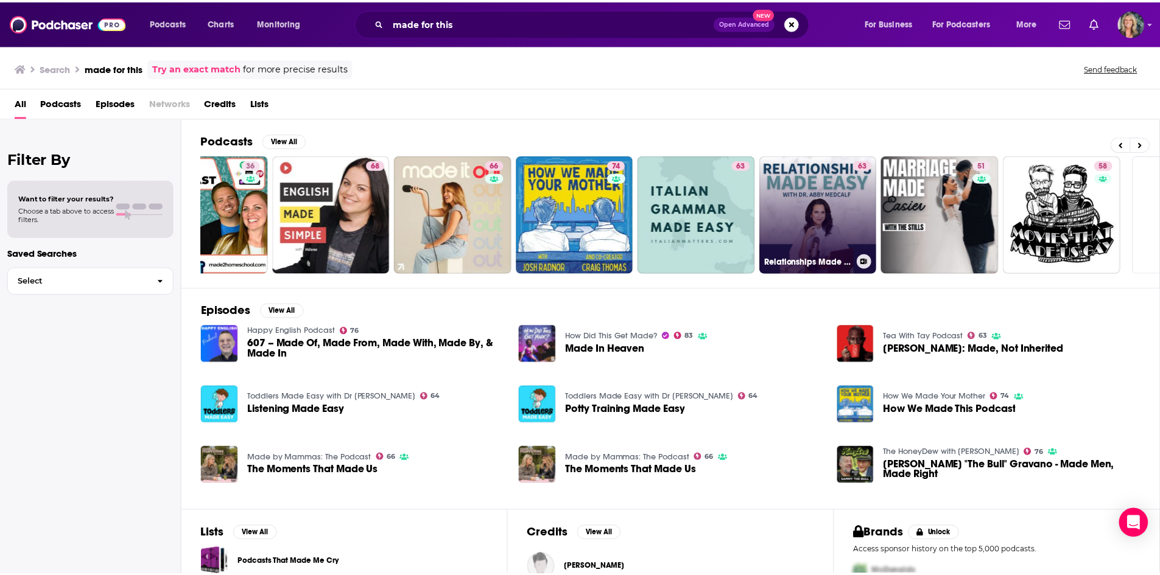
scroll to position [0, 152]
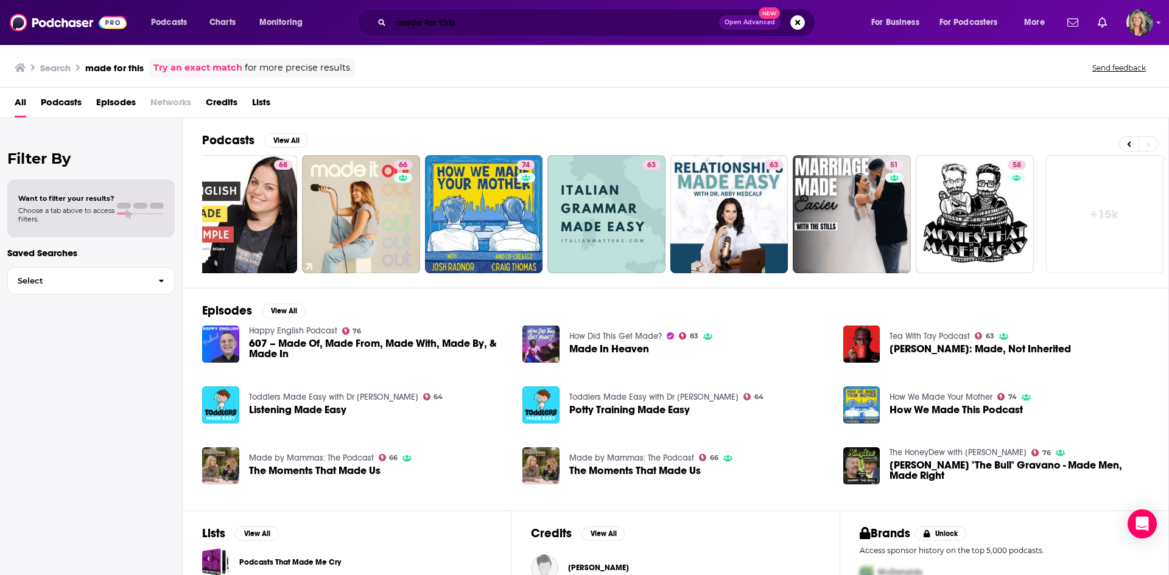
click at [480, 18] on input "made for this" at bounding box center [555, 22] width 328 height 19
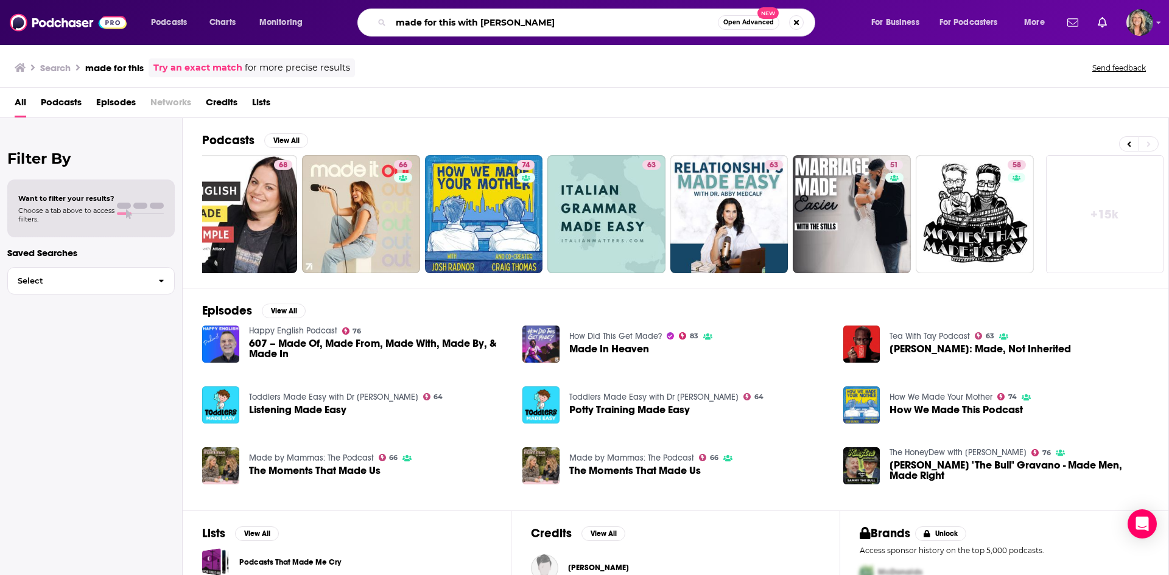
type input "made for this with [PERSON_NAME]"
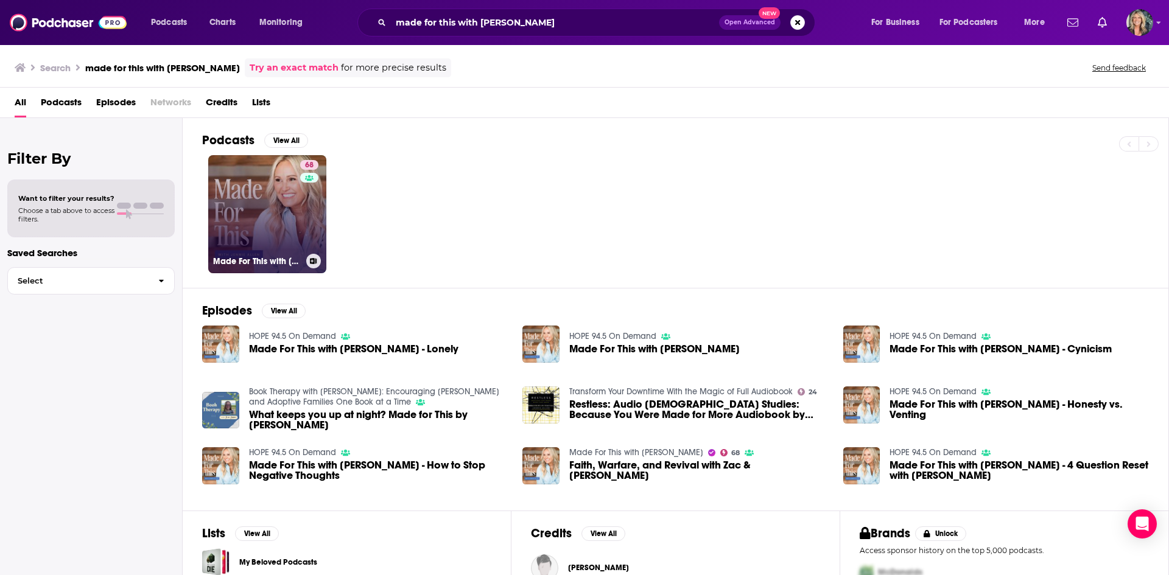
click at [289, 204] on link "68 Made For This with [PERSON_NAME]" at bounding box center [267, 214] width 118 height 118
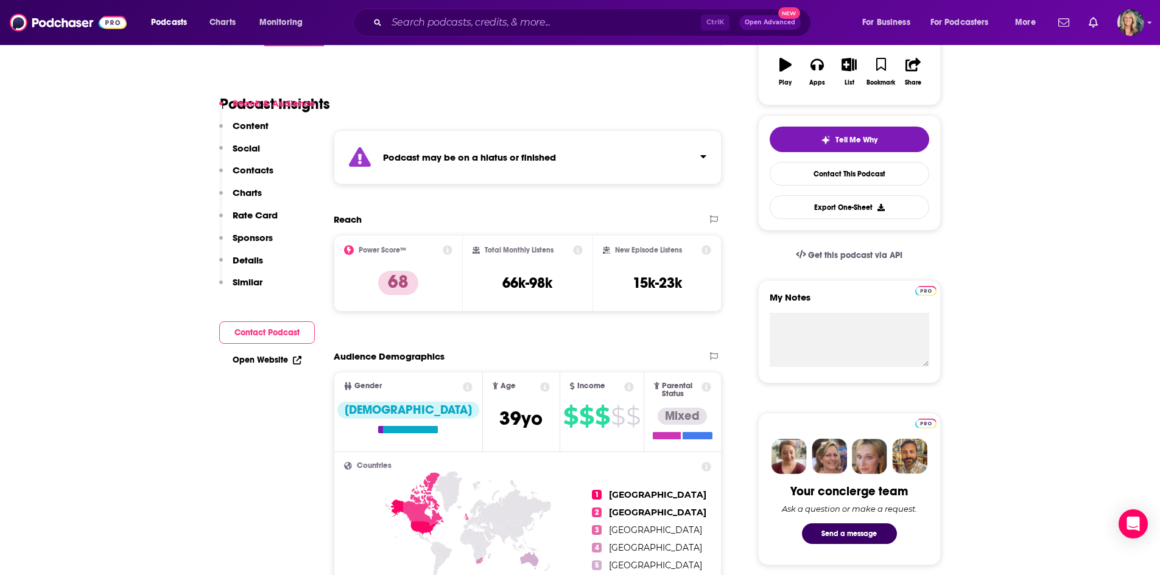
scroll to position [304, 0]
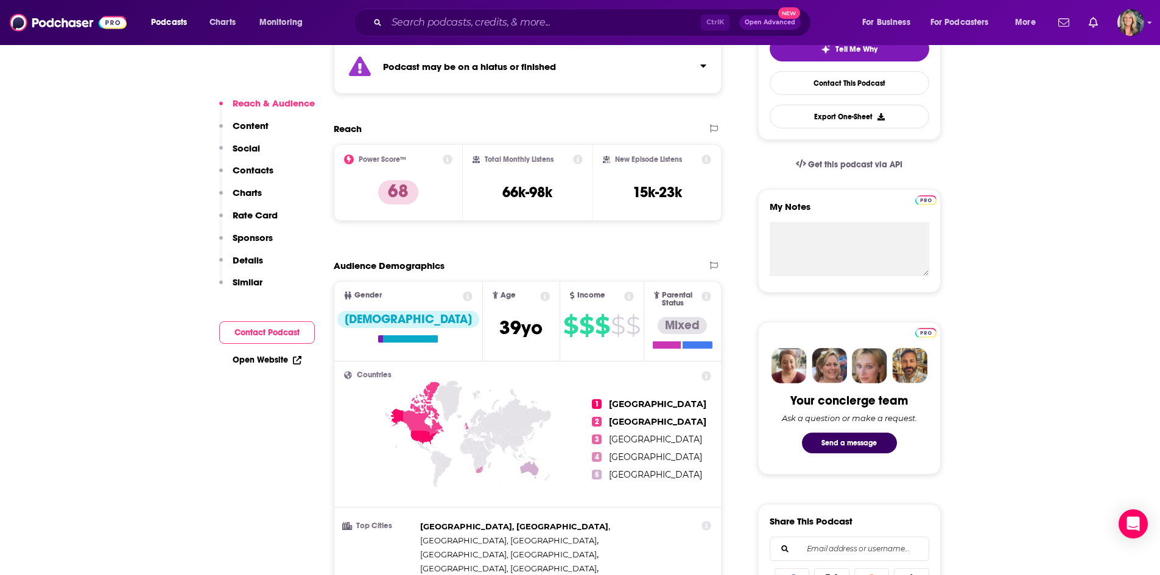
click at [578, 159] on icon at bounding box center [578, 160] width 10 height 10
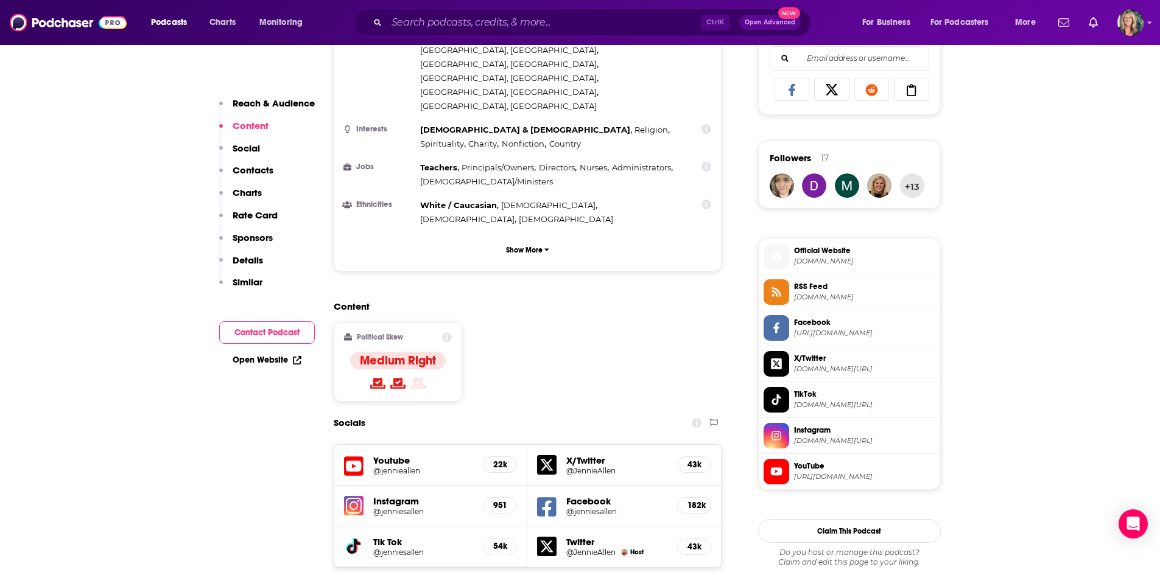
scroll to position [852, 0]
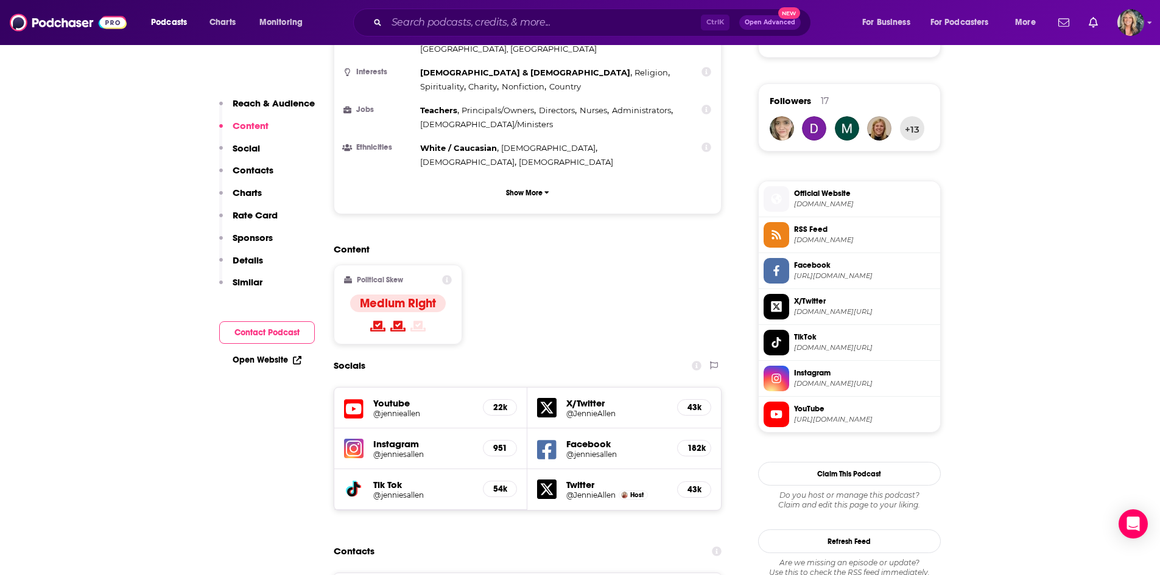
click at [845, 191] on span "Official Website" at bounding box center [864, 193] width 141 height 11
click at [628, 244] on h2 "Content" at bounding box center [523, 250] width 379 height 12
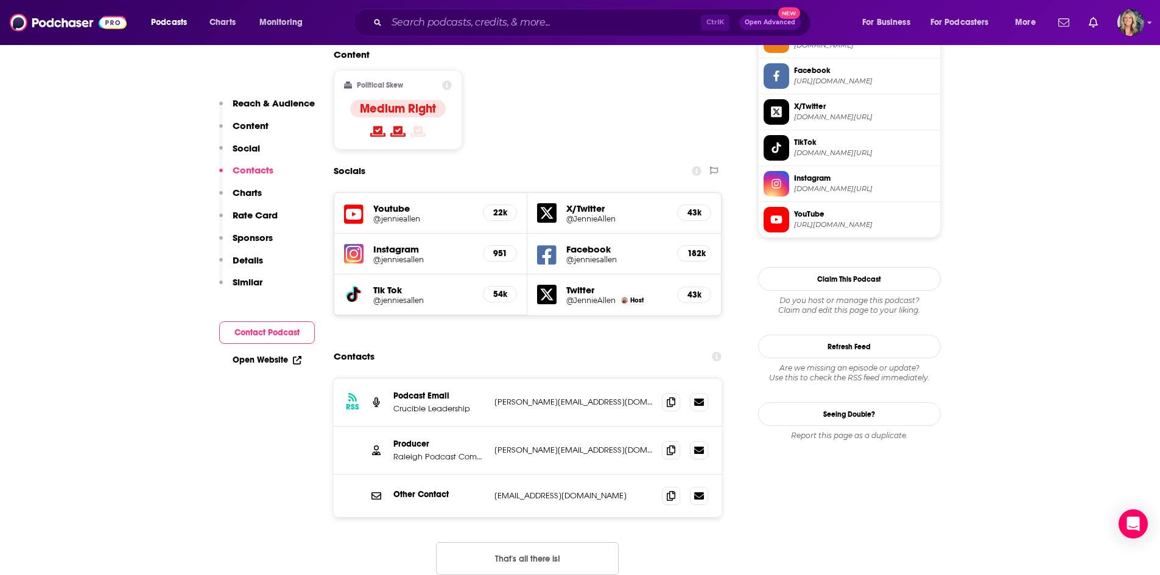
scroll to position [1035, 0]
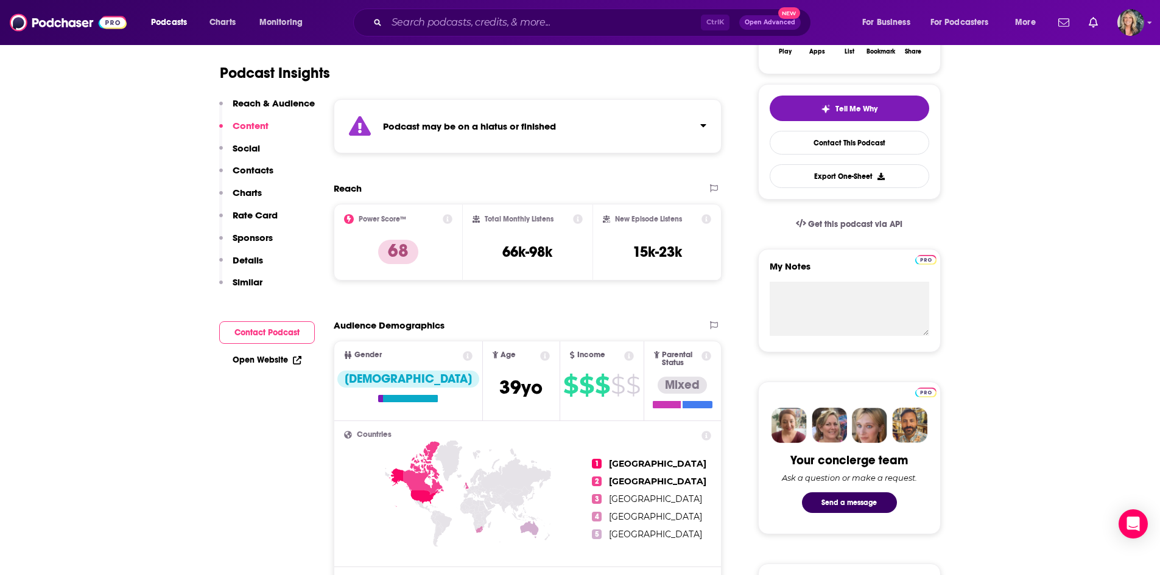
scroll to position [244, 0]
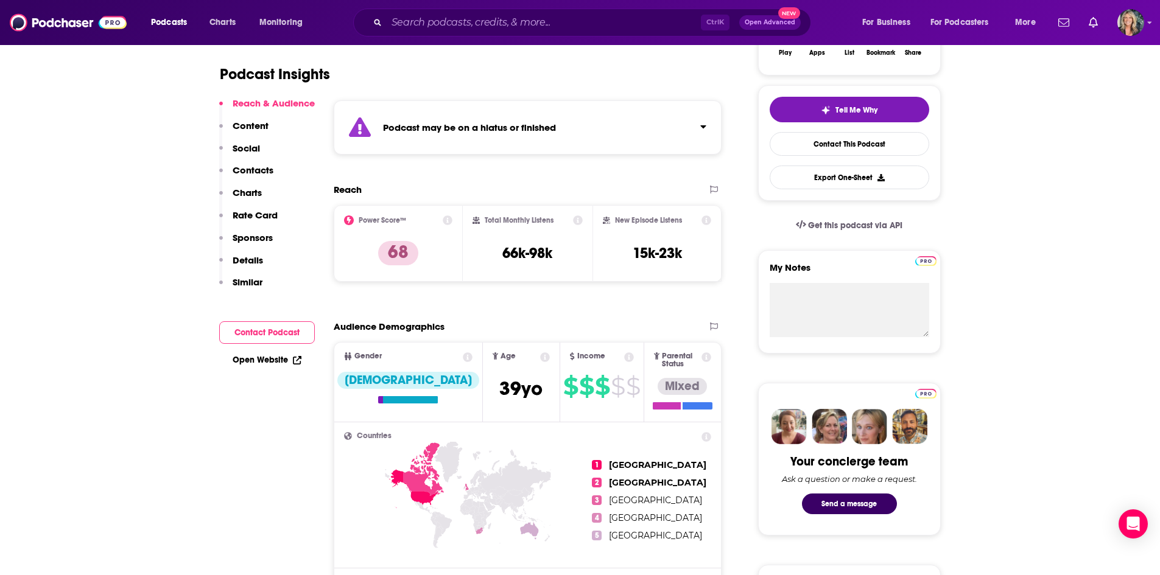
click at [687, 131] on div "Podcast may be on a hiatus or finished" at bounding box center [528, 127] width 388 height 54
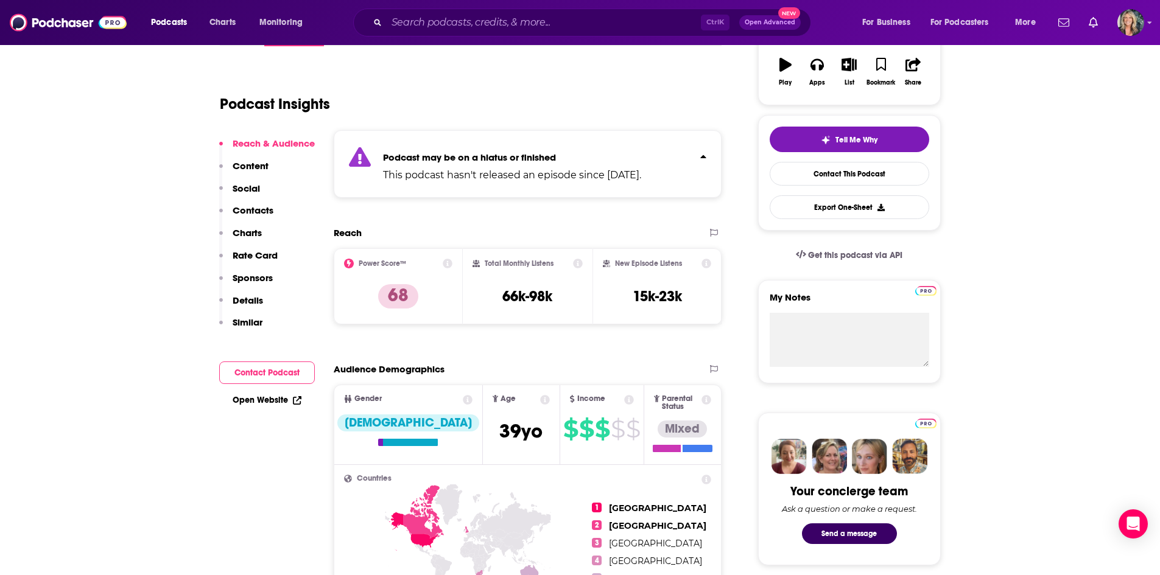
scroll to position [183, 0]
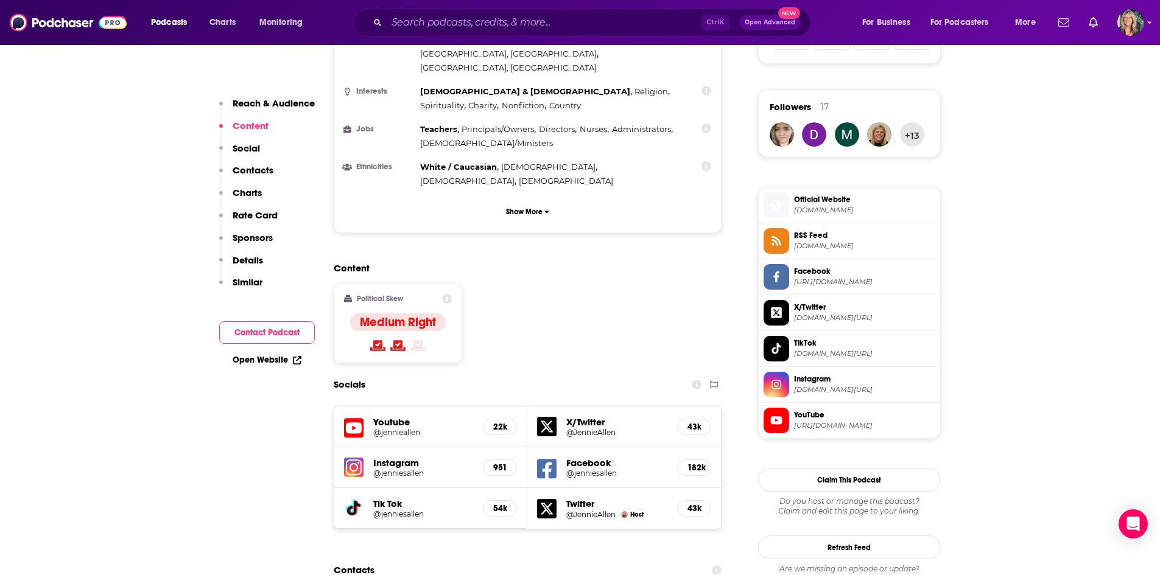
scroll to position [852, 0]
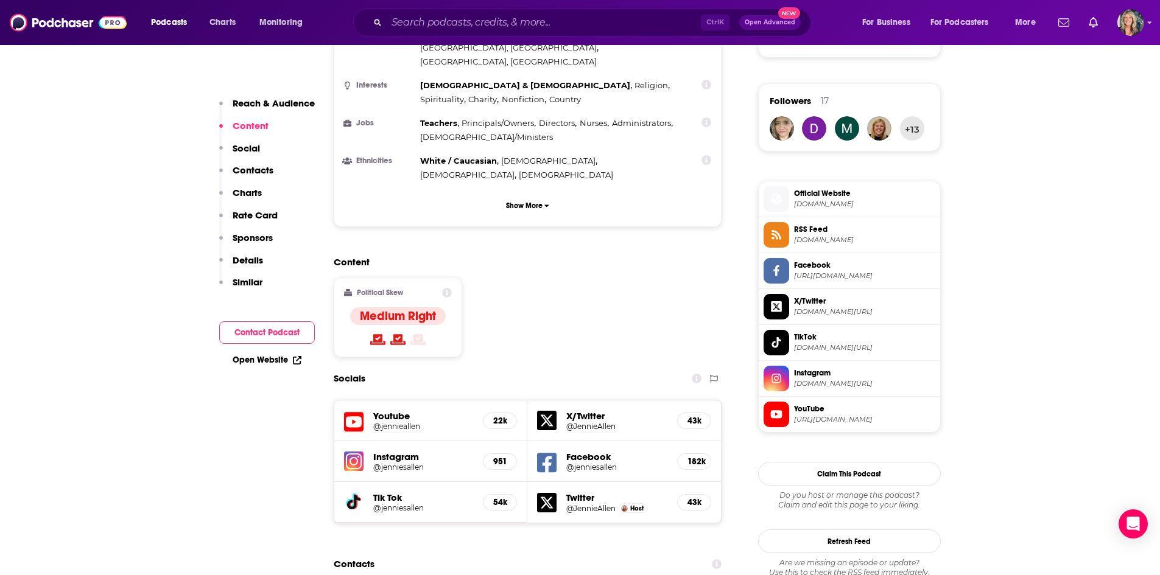
click at [402, 463] on h5 "@jenniesallen" at bounding box center [423, 467] width 100 height 9
click at [621, 256] on div "Content Political Skew Medium Right" at bounding box center [528, 311] width 388 height 111
click at [394, 422] on h5 "@jennieallen" at bounding box center [423, 426] width 100 height 9
click at [601, 422] on h5 "@JennieAllen" at bounding box center [616, 426] width 101 height 9
click at [588, 504] on h5 "@JennieAllen" at bounding box center [590, 508] width 49 height 9
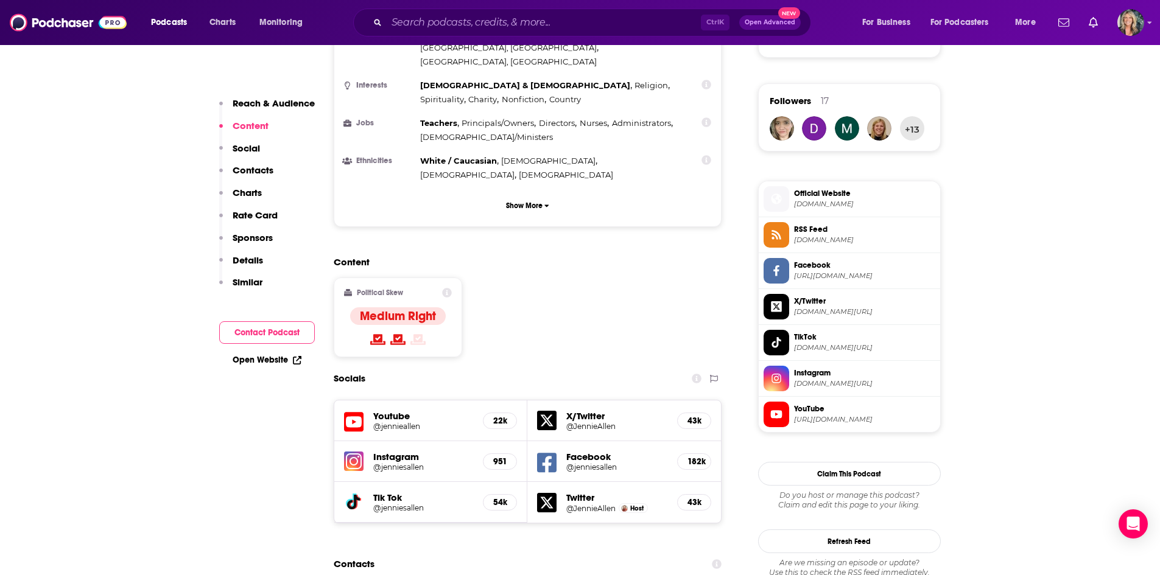
click at [406, 503] on h5 "@jenniesallen" at bounding box center [423, 507] width 100 height 9
click at [541, 25] on input "Search podcasts, credits, & more..." at bounding box center [544, 22] width 314 height 19
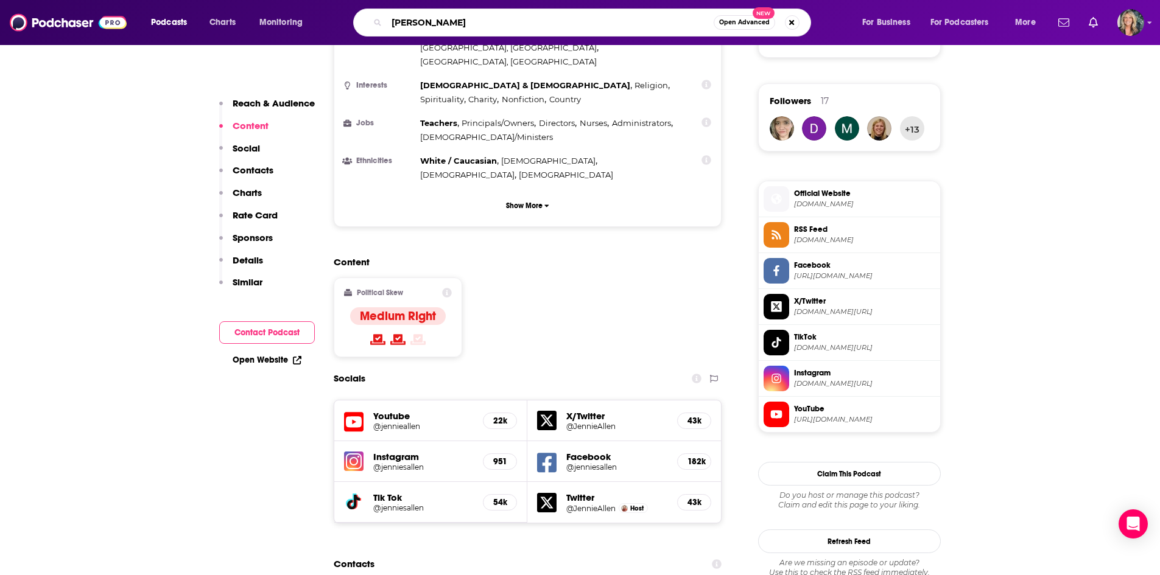
type input "[PERSON_NAME]"
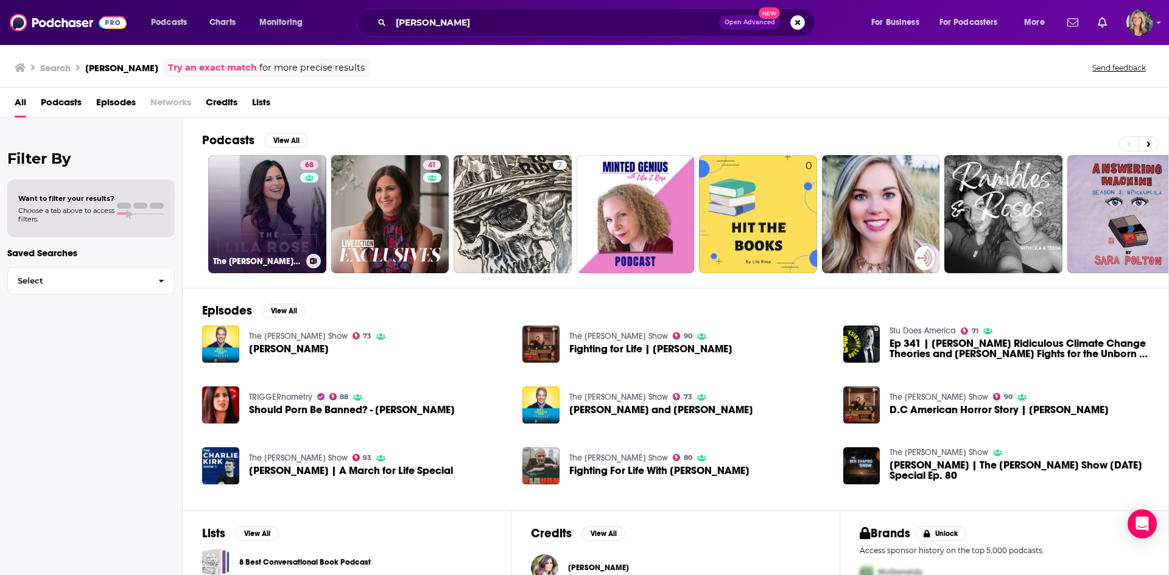
click at [273, 212] on link "68 The [PERSON_NAME] Show" at bounding box center [267, 214] width 118 height 118
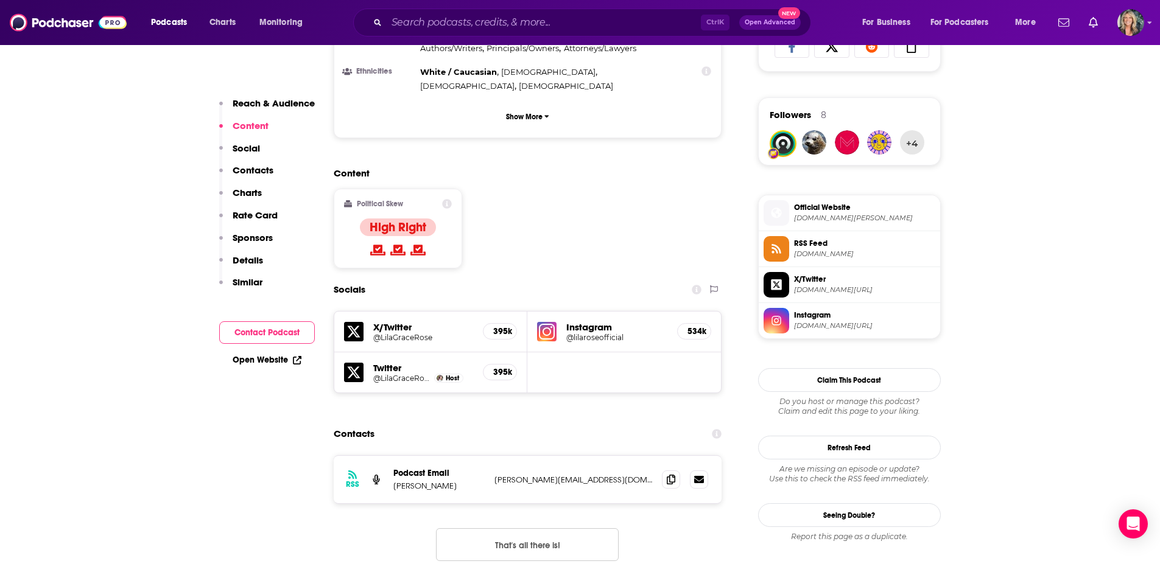
scroll to position [852, 0]
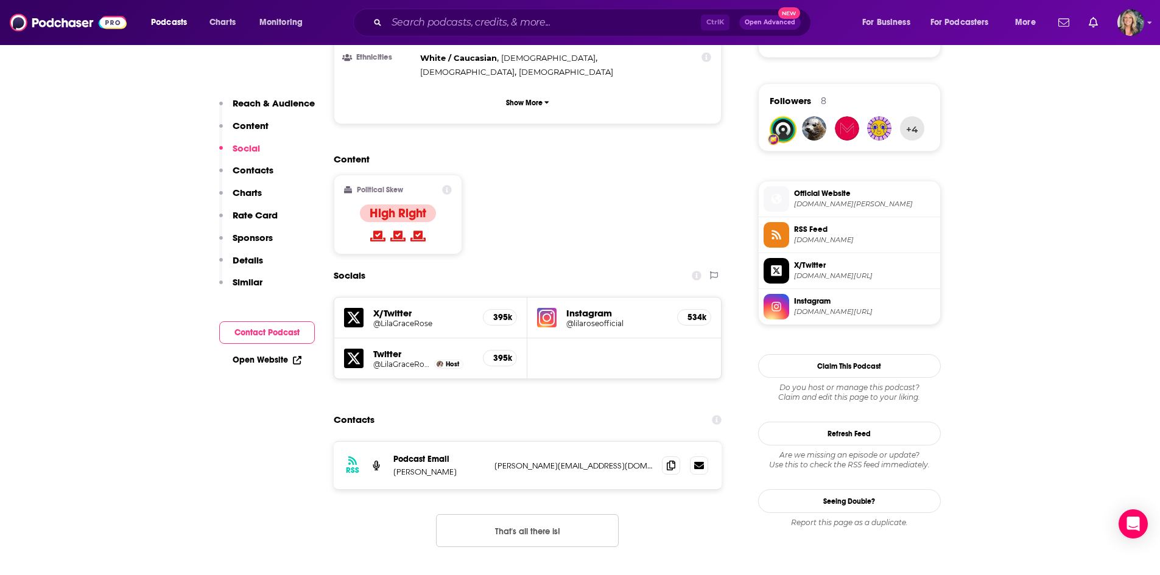
click at [588, 319] on h5 "@lilaroseofficial" at bounding box center [616, 323] width 101 height 9
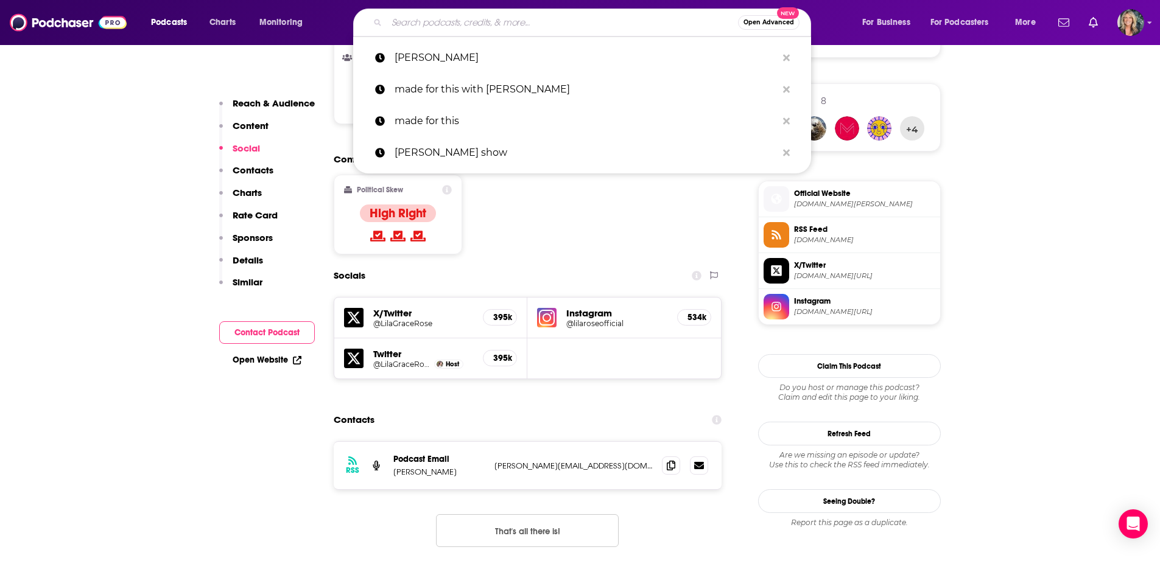
click at [439, 22] on input "Search podcasts, credits, & more..." at bounding box center [562, 22] width 351 height 19
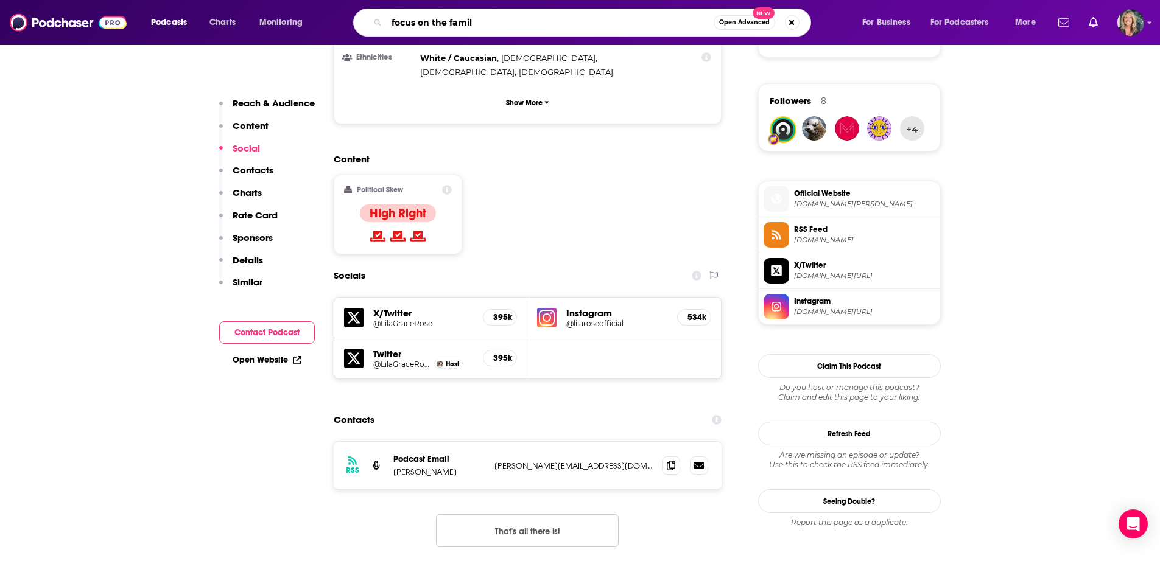
type input "focus on the family"
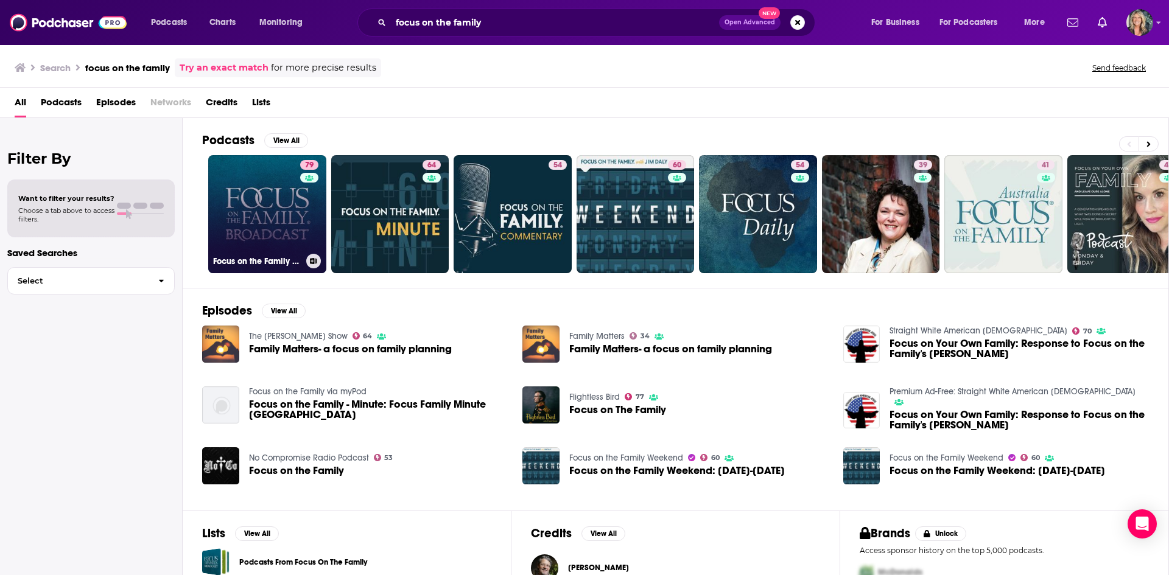
click at [283, 217] on link "79 Focus on the Family Broadcast" at bounding box center [267, 214] width 118 height 118
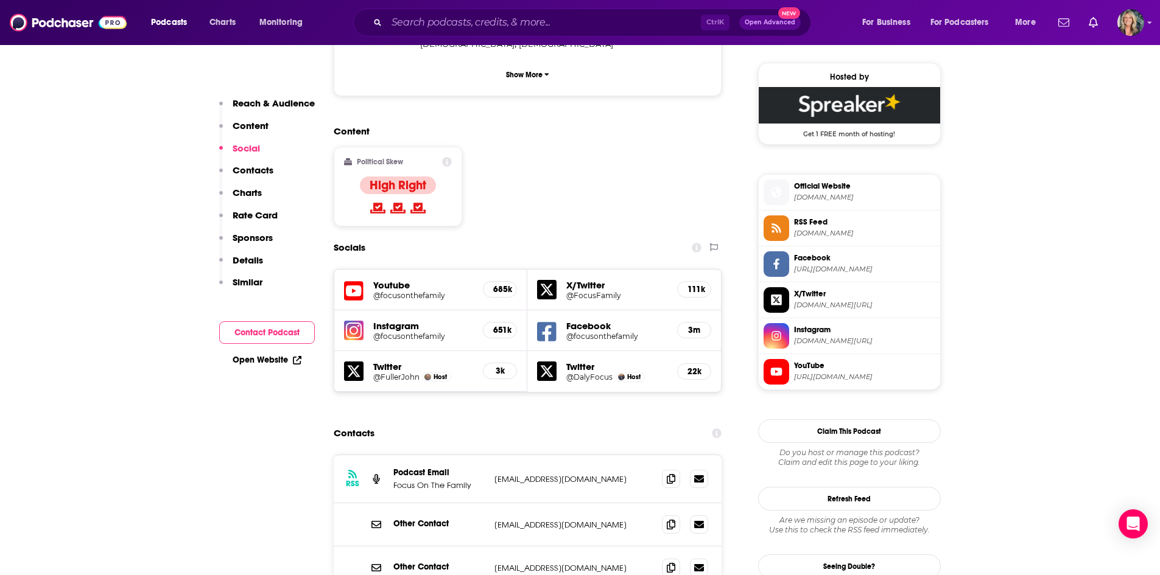
scroll to position [974, 0]
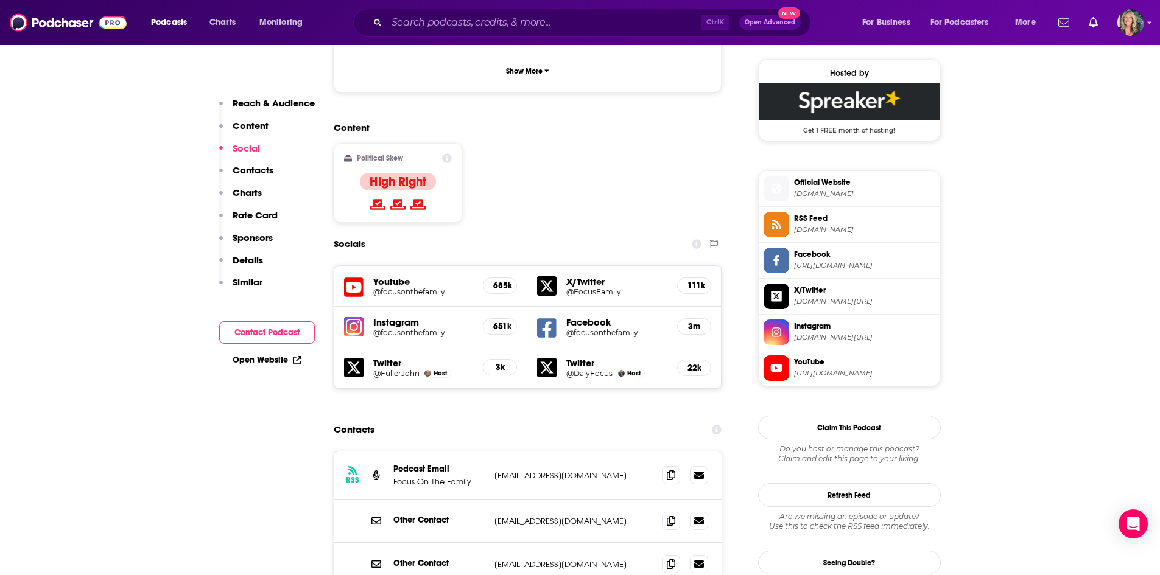
click at [600, 287] on h5 "@FocusFamily" at bounding box center [616, 291] width 101 height 9
click at [519, 19] on input "Search podcasts, credits, & more..." at bounding box center [544, 22] width 314 height 19
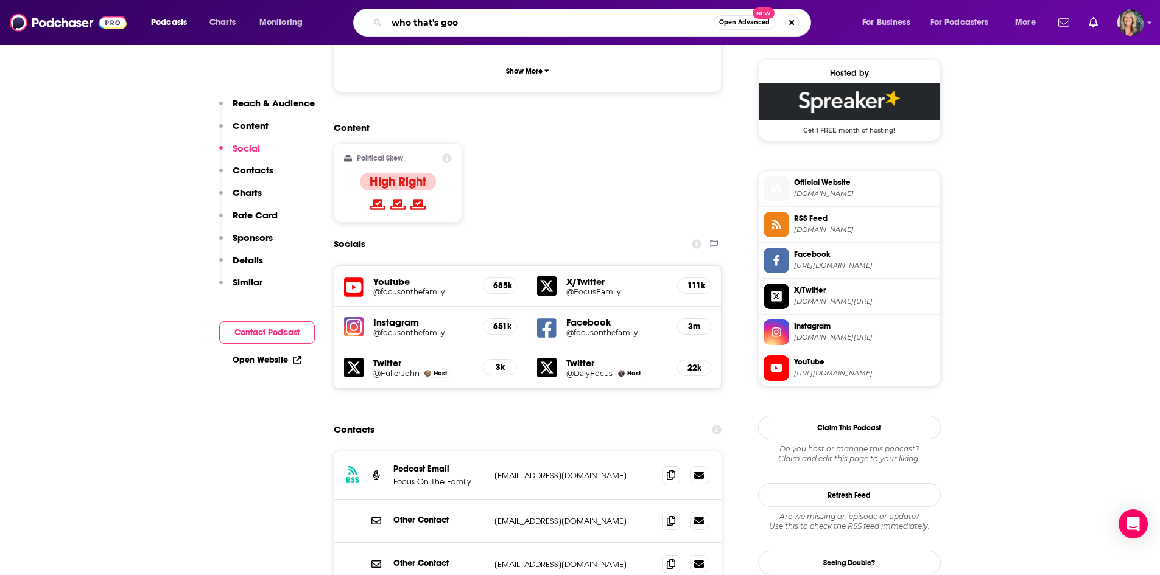
type input "who that's good"
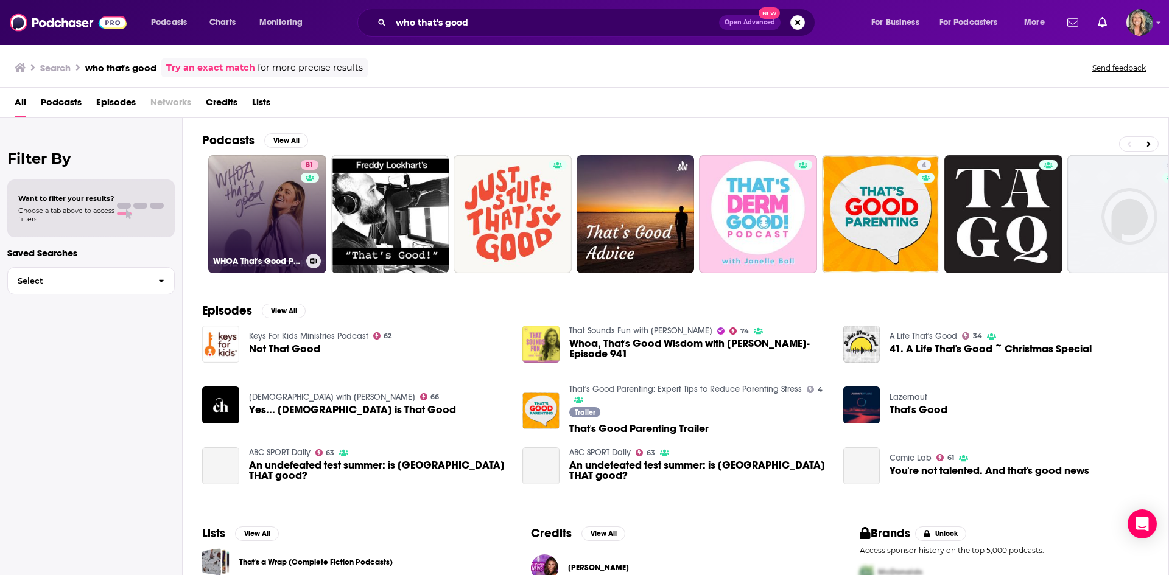
click at [277, 192] on link "81 WHOA That's Good Podcast" at bounding box center [267, 214] width 118 height 118
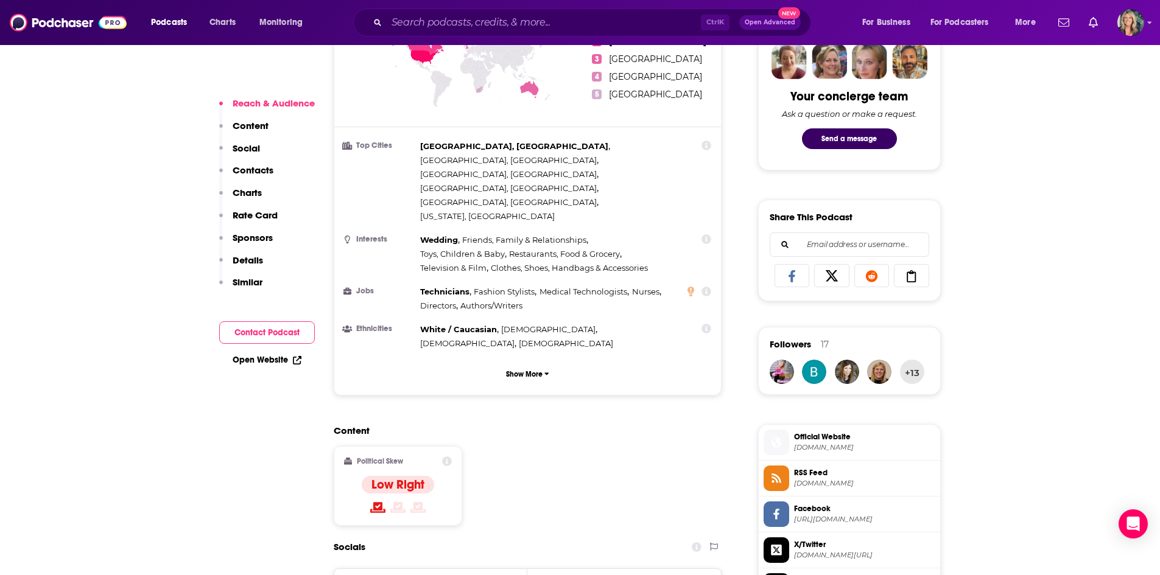
scroll to position [852, 0]
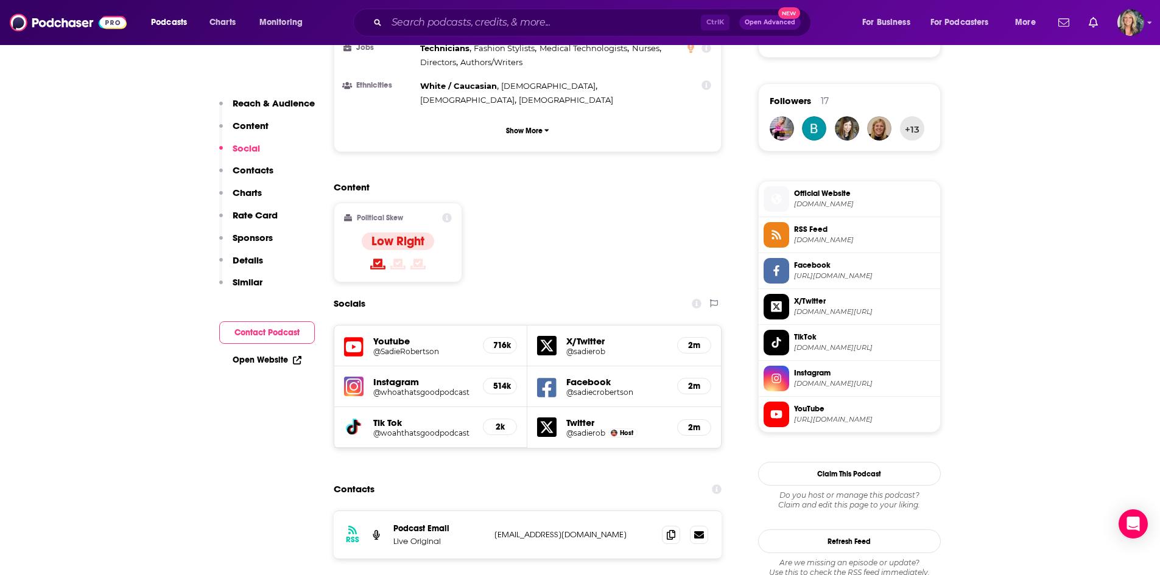
click at [425, 347] on h5 "@SadieRobertson" at bounding box center [423, 351] width 100 height 9
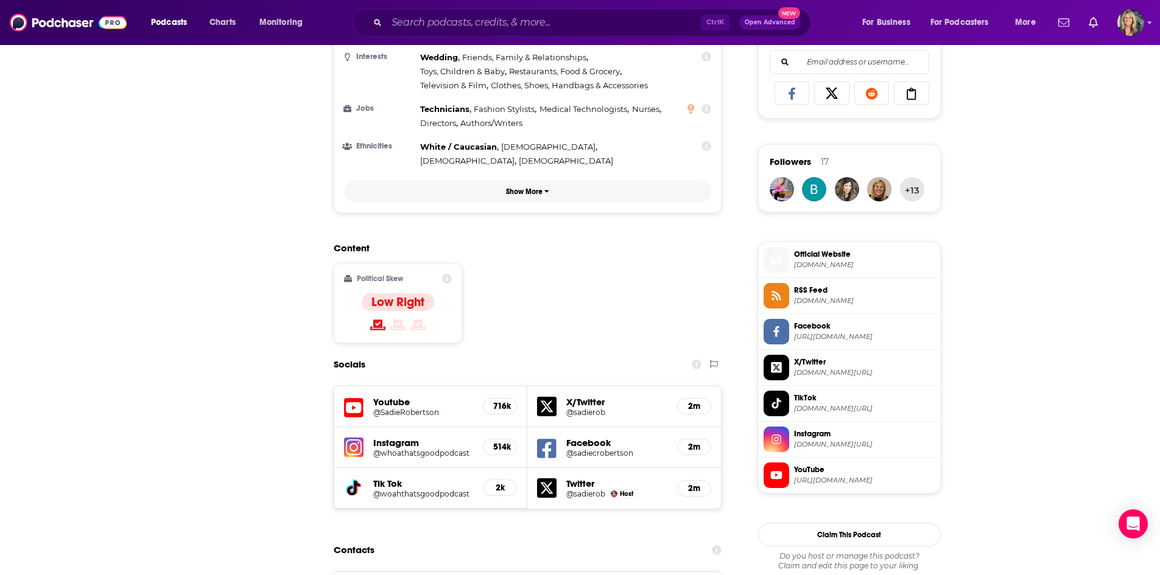
scroll to position [0, 0]
